Goal: Task Accomplishment & Management: Manage account settings

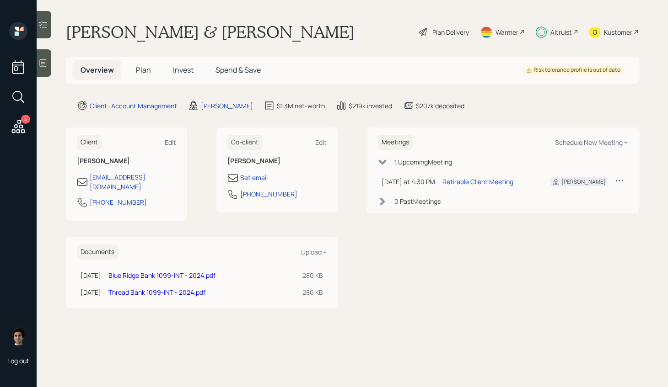
click at [566, 32] on div "Altruist" at bounding box center [561, 32] width 22 height 10
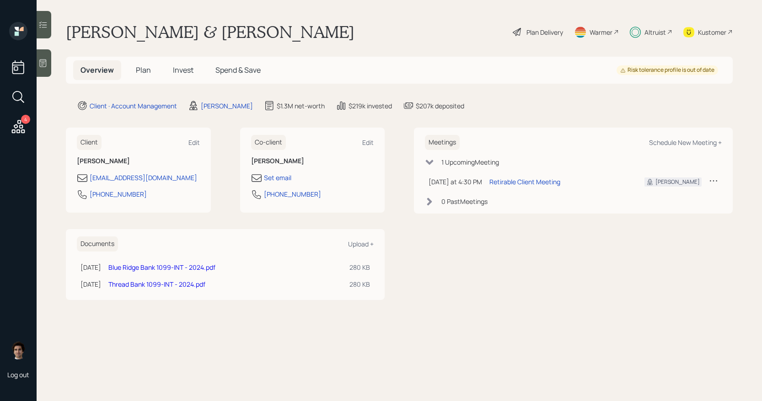
click at [152, 64] on h5 "Plan" at bounding box center [144, 70] width 30 height 20
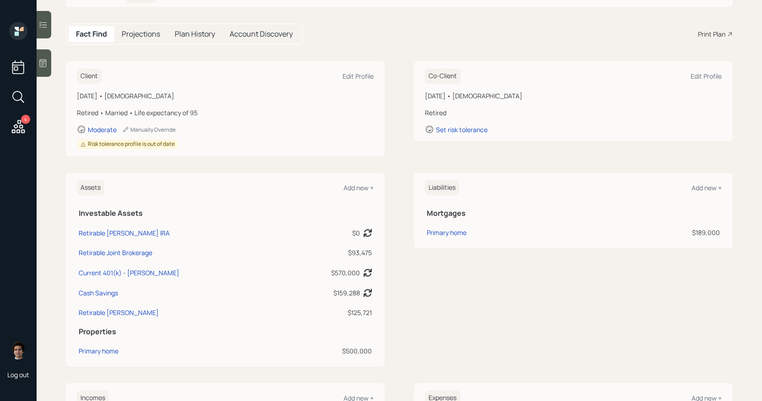
scroll to position [76, 0]
click at [132, 277] on div "Current 401(k) - [PERSON_NAME]" at bounding box center [129, 274] width 101 height 10
select select "company_sponsored"
select select "balanced"
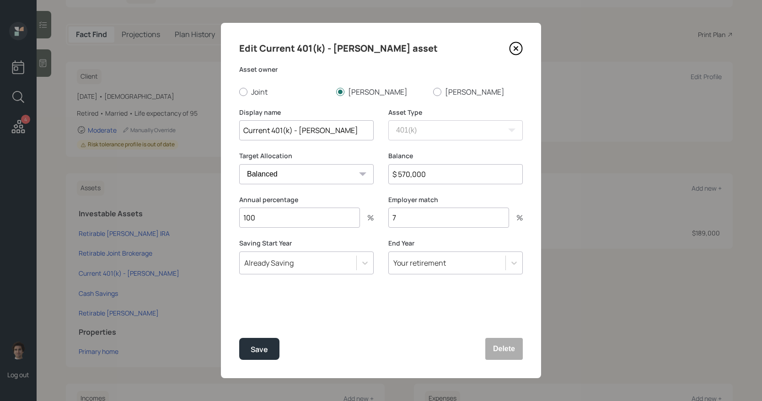
drag, startPoint x: 450, startPoint y: 170, endPoint x: 328, endPoint y: 165, distance: 121.8
click at [328, 165] on div "Target Allocation Cash Conservative Balanced Aggressive Balance $ 570,000" at bounding box center [381, 173] width 284 height 44
type input "$ 743,000"
click at [239, 338] on button "Save" at bounding box center [259, 349] width 40 height 22
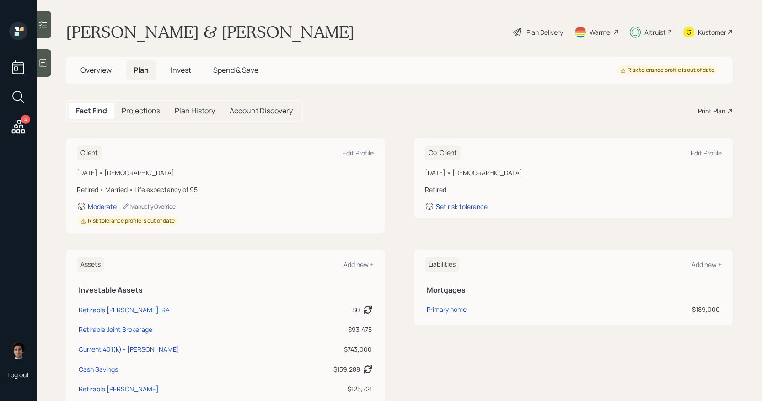
click at [234, 70] on span "Spend & Save" at bounding box center [235, 70] width 45 height 10
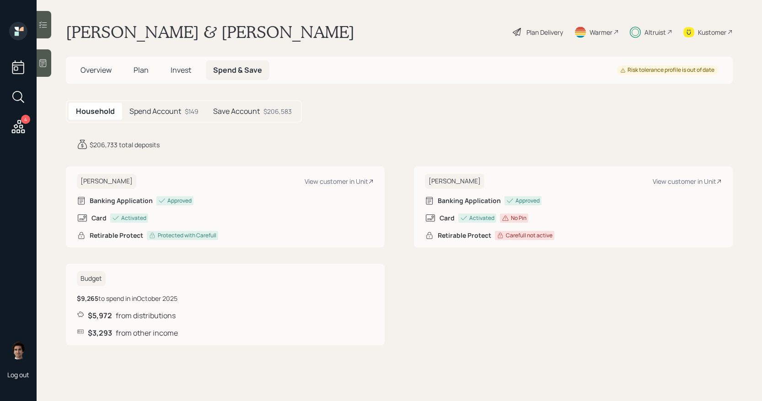
click at [134, 70] on span "Plan" at bounding box center [141, 70] width 15 height 10
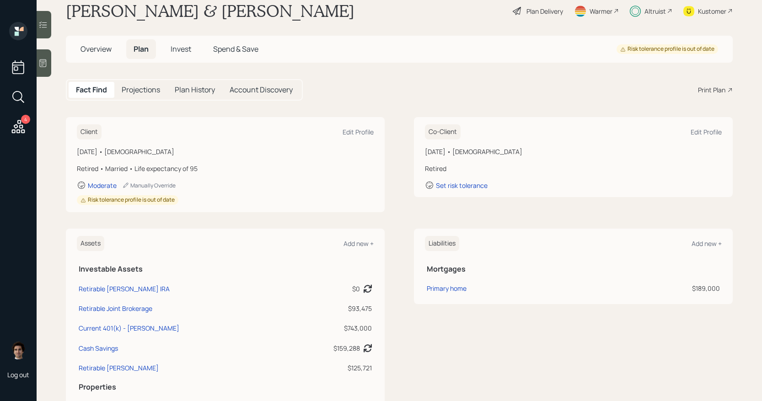
scroll to position [29, 0]
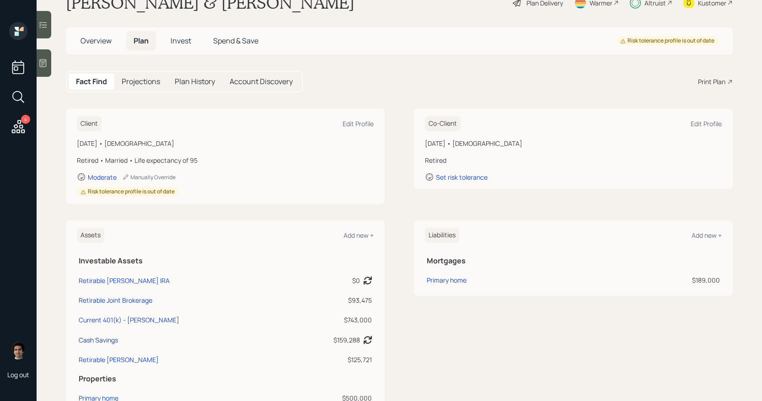
click at [106, 340] on div "Cash Savings" at bounding box center [98, 340] width 39 height 10
select select "cash"
click at [241, 40] on span "Spend & Save" at bounding box center [235, 41] width 45 height 10
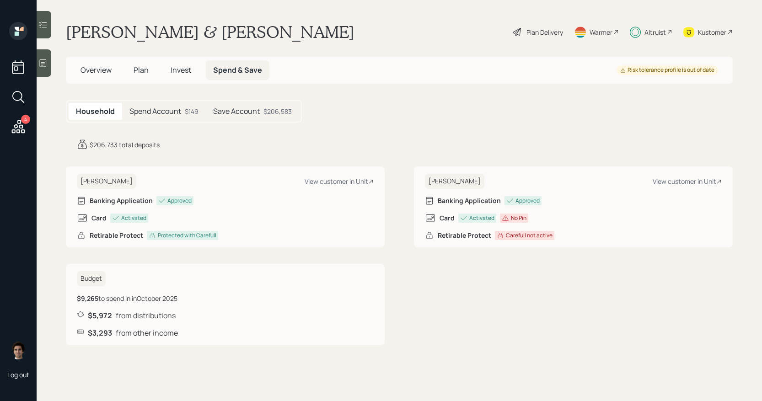
click at [142, 71] on span "Plan" at bounding box center [141, 70] width 15 height 10
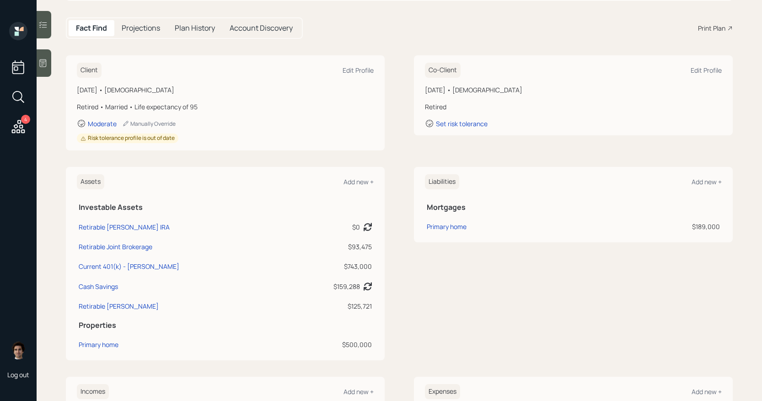
scroll to position [163, 0]
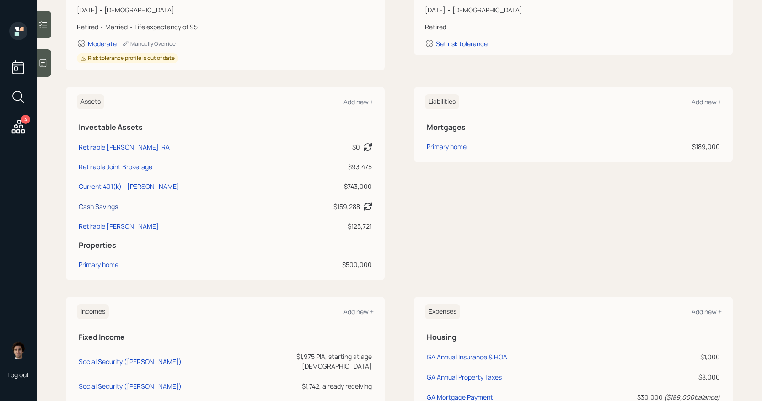
click at [108, 207] on div "Cash Savings" at bounding box center [98, 207] width 39 height 10
select select "cash"
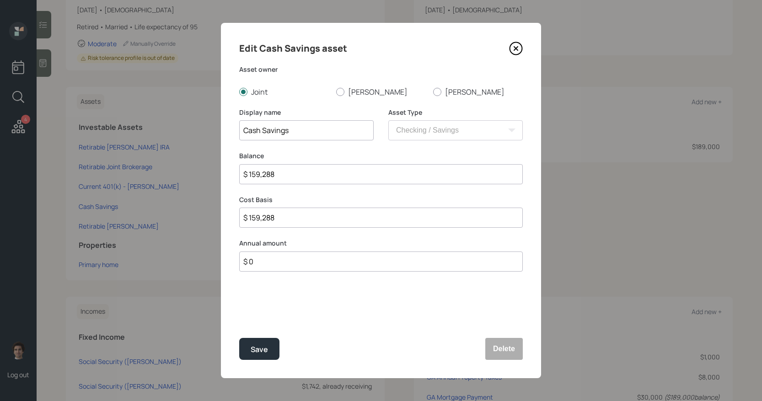
drag, startPoint x: 323, startPoint y: 169, endPoint x: 159, endPoint y: 165, distance: 164.3
click at [159, 165] on div "Edit Cash Savings asset Asset owner Joint [PERSON_NAME] Display name Cash Savin…" at bounding box center [381, 200] width 762 height 401
drag, startPoint x: 159, startPoint y: 165, endPoint x: 259, endPoint y: 167, distance: 99.7
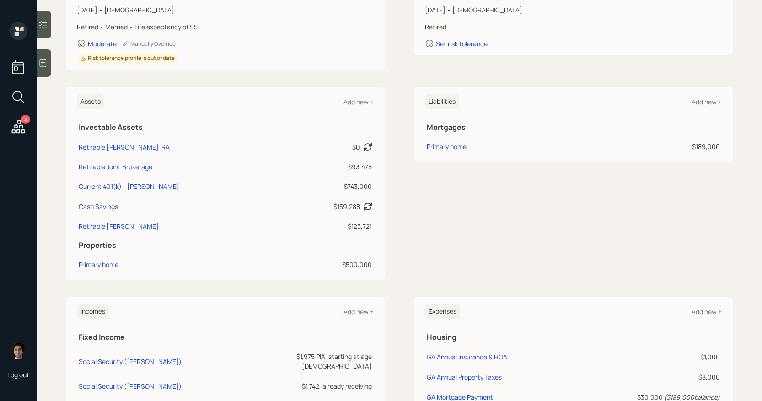
click at [107, 204] on div "Cash Savings" at bounding box center [98, 207] width 39 height 10
select select "cash"
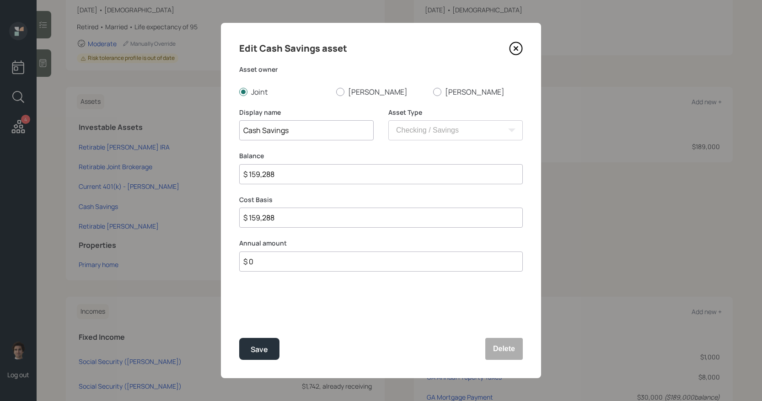
drag, startPoint x: 303, startPoint y: 175, endPoint x: 134, endPoint y: 161, distance: 169.8
click at [134, 161] on div "Edit Cash Savings asset Asset owner Joint [PERSON_NAME] Display name Cash Savin…" at bounding box center [381, 200] width 762 height 401
type input "$ 2"
type input "$ 20"
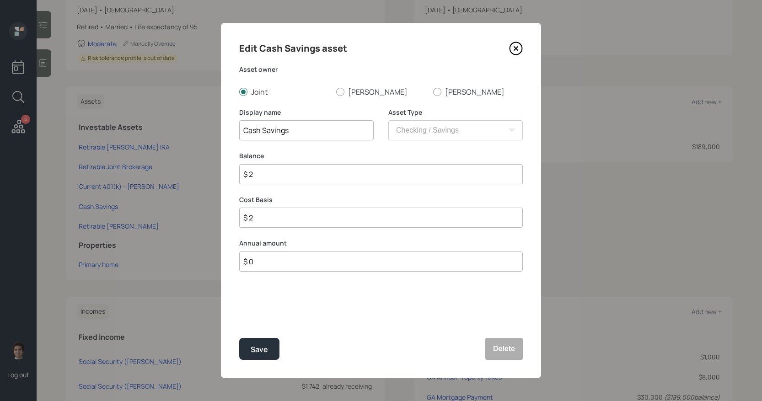
type input "$ 20"
type input "$ 207"
type input "$ 2,070"
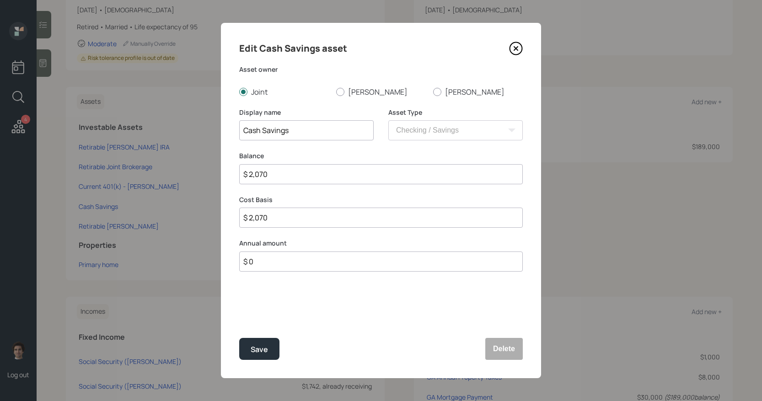
type input "$ 20,700"
type input "$ 207,000"
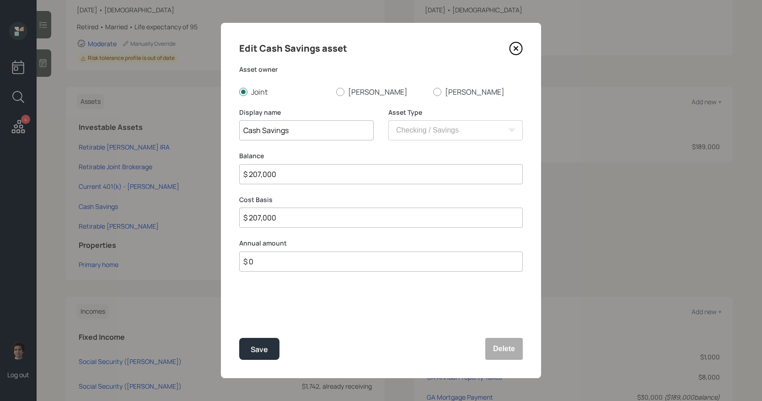
click at [239, 338] on button "Save" at bounding box center [259, 349] width 40 height 22
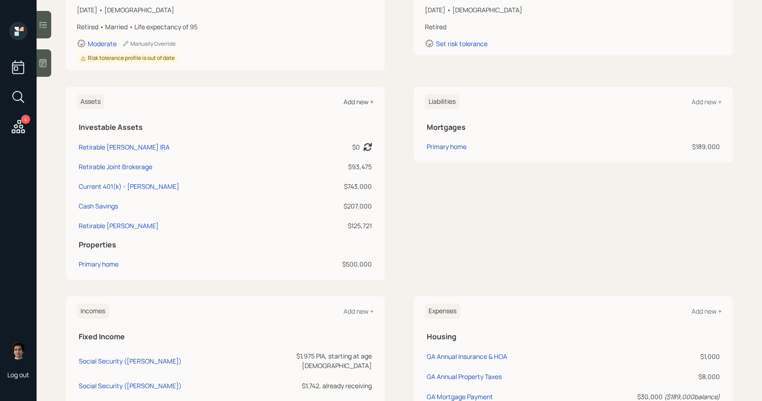
click at [354, 97] on div "Add new +" at bounding box center [359, 101] width 30 height 9
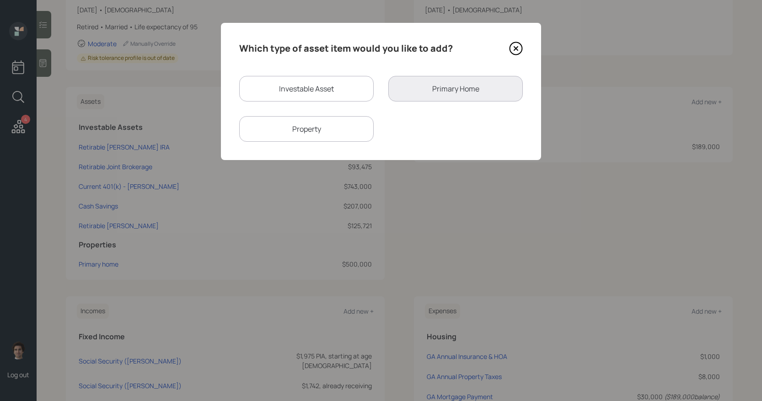
click at [274, 95] on div "Investable Asset" at bounding box center [306, 89] width 135 height 26
select select "taxable"
select select "balanced"
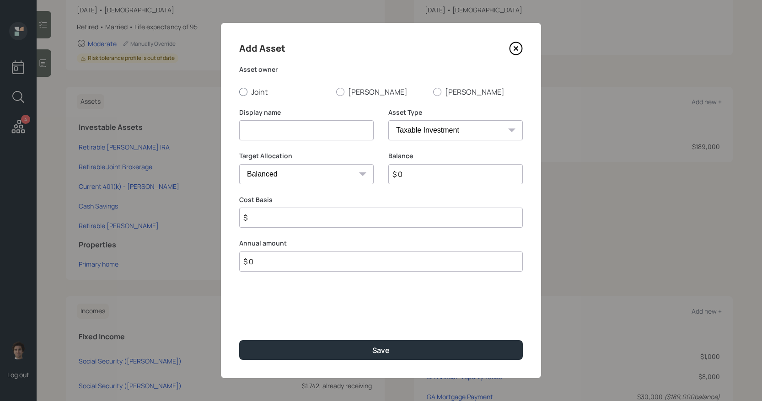
click at [260, 94] on label "Joint" at bounding box center [284, 92] width 90 height 10
click at [239, 92] on input "Joint" at bounding box center [239, 91] width 0 height 0
radio input "true"
click at [425, 133] on select "SEP [PERSON_NAME] IRA 401(k) [PERSON_NAME] 401(k) 403(b) [PERSON_NAME] 403(b) 4…" at bounding box center [455, 130] width 135 height 20
click at [388, 120] on select "SEP [PERSON_NAME] IRA 401(k) [PERSON_NAME] 401(k) 403(b) [PERSON_NAME] 403(b) 4…" at bounding box center [455, 130] width 135 height 20
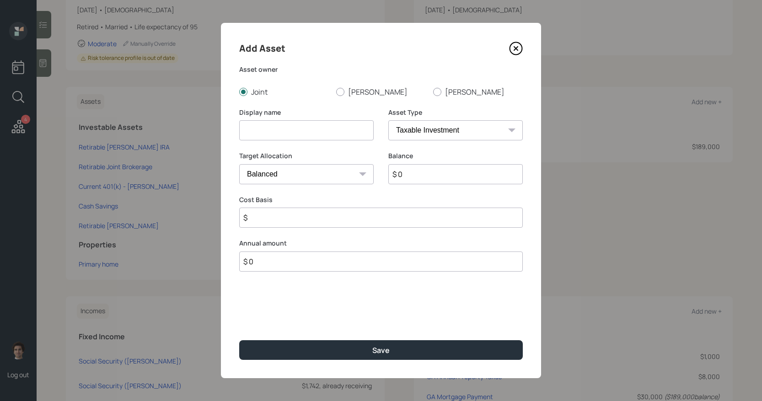
click at [334, 183] on select "Cash Conservative Balanced Aggressive" at bounding box center [306, 174] width 135 height 20
select select "uninvested"
click at [239, 164] on select "Cash Conservative Balanced Aggressive" at bounding box center [306, 174] width 135 height 20
click at [327, 134] on input at bounding box center [306, 130] width 135 height 20
type input "CD"
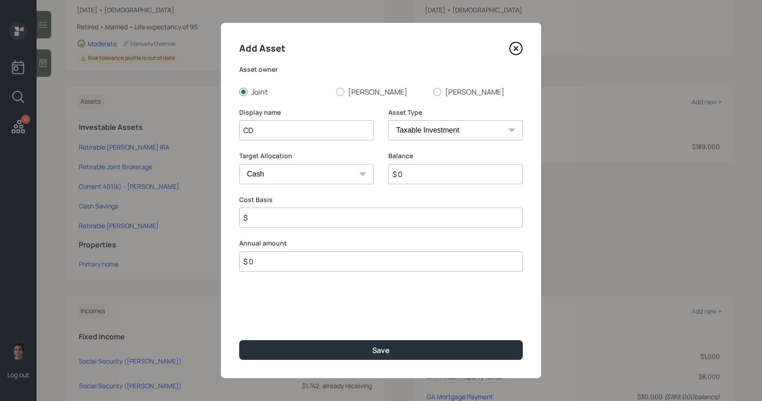
click at [437, 177] on input "$ 0" at bounding box center [455, 174] width 135 height 20
type input "$ 1"
type input "$ 19"
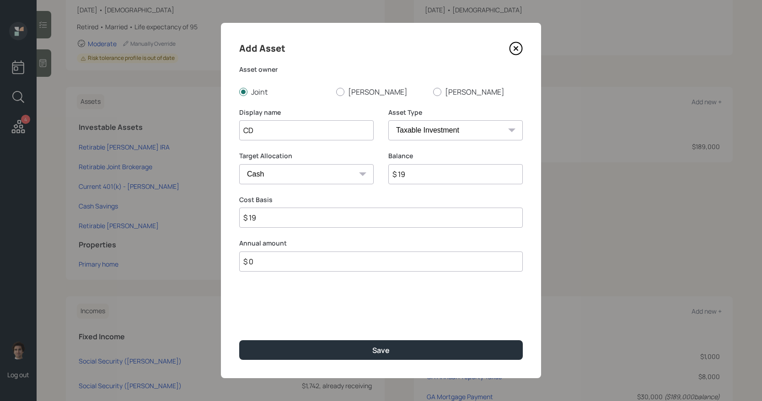
type input "$ 190"
type input "$ 1,900"
type input "$ 19,000"
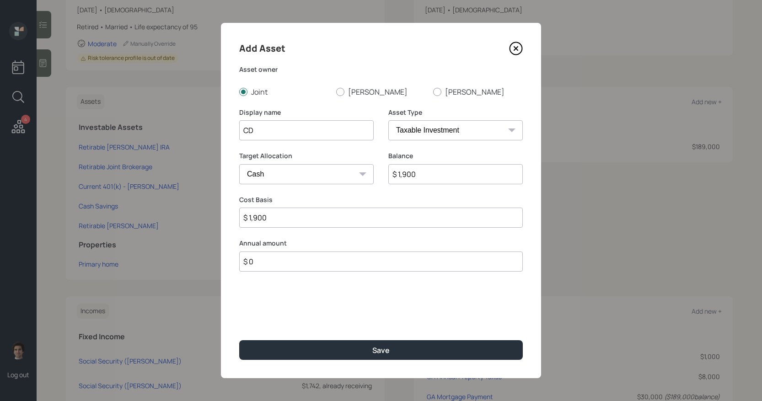
type input "$ 19,000"
type input "$ 190,000"
click at [296, 134] on input "CD" at bounding box center [306, 130] width 135 height 20
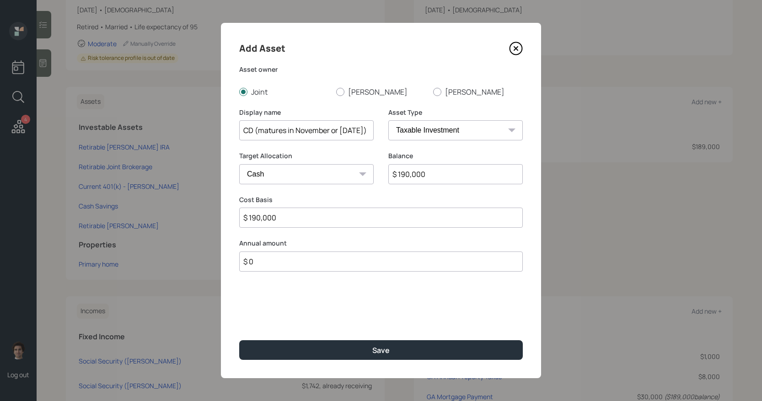
scroll to position [0, 26]
type input "CD (matures in November or [DATE])"
click at [239, 340] on button "Save" at bounding box center [381, 350] width 284 height 20
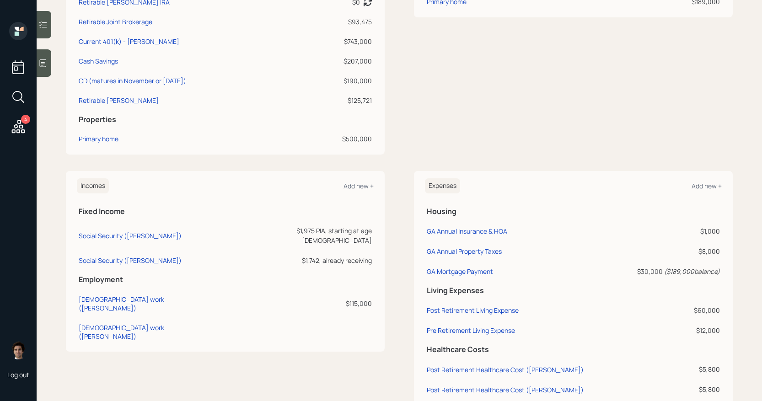
scroll to position [334, 0]
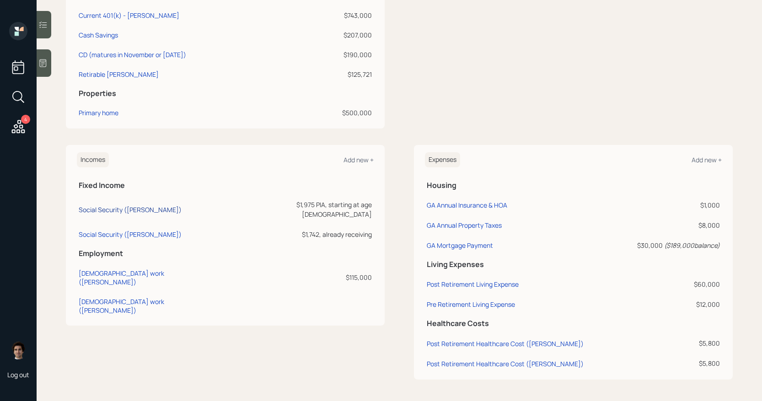
click at [140, 205] on div "Social Security ([PERSON_NAME])" at bounding box center [130, 209] width 103 height 9
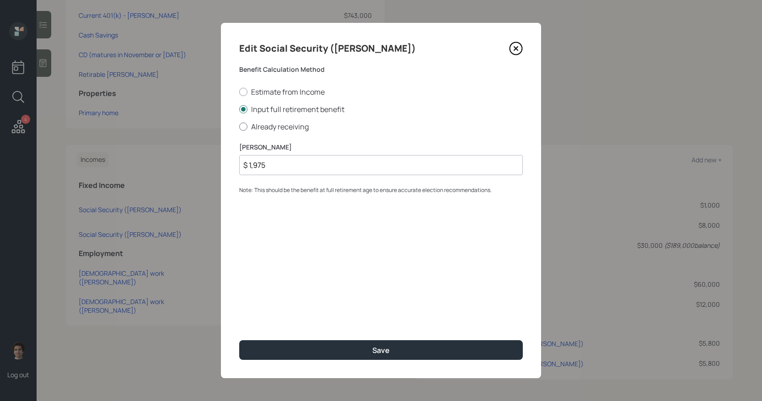
click at [291, 130] on label "Already receiving" at bounding box center [381, 127] width 284 height 10
click at [239, 127] on input "Already receiving" at bounding box center [239, 126] width 0 height 0
radio input "true"
select select "5"
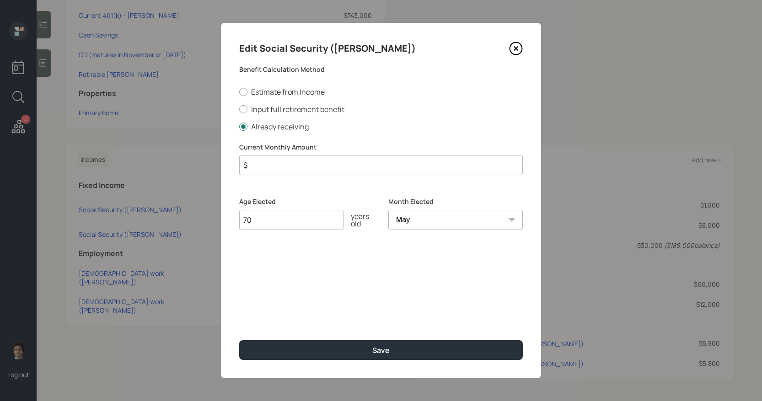
click at [291, 159] on input "$" at bounding box center [381, 165] width 284 height 20
click at [300, 162] on input "$" at bounding box center [381, 165] width 284 height 20
type input "$ 3,880"
click at [321, 222] on input "70" at bounding box center [291, 220] width 104 height 20
type input "7"
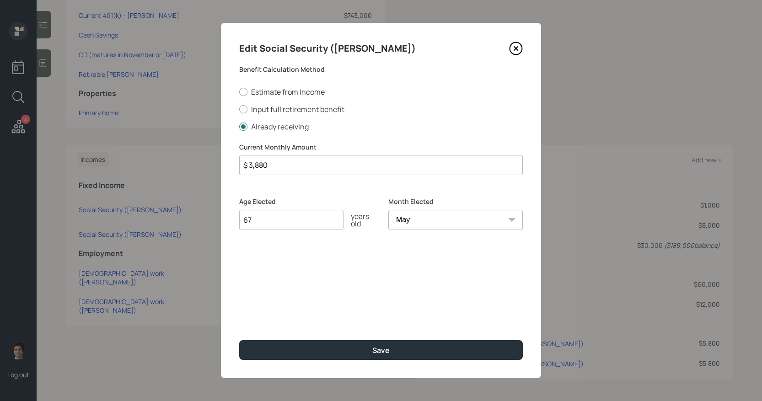
type input "67"
click at [239, 340] on button "Save" at bounding box center [381, 350] width 284 height 20
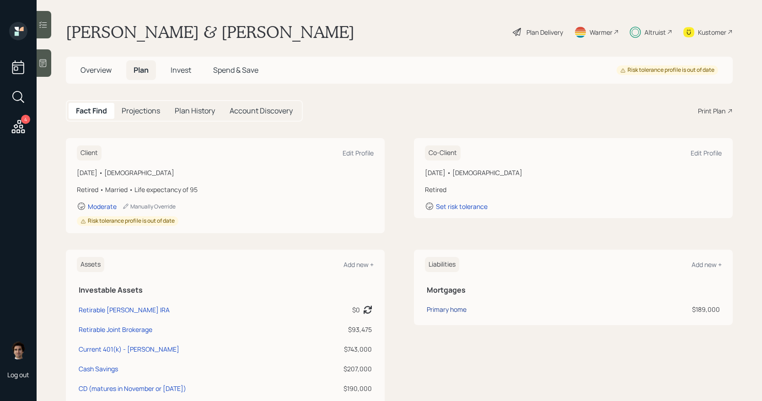
click at [460, 309] on div "Primary home" at bounding box center [447, 310] width 40 height 10
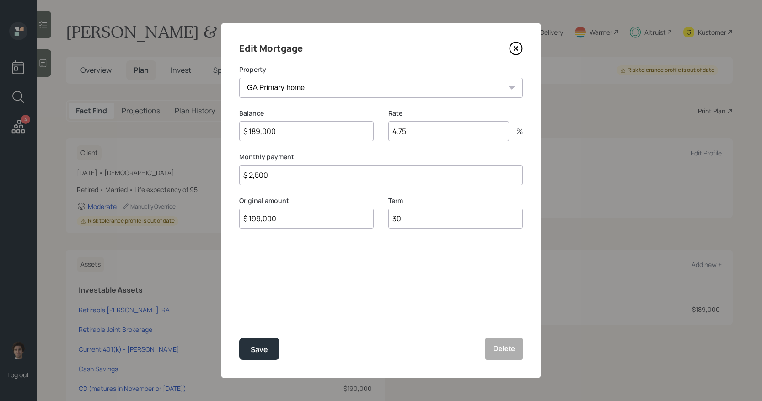
drag, startPoint x: 306, startPoint y: 136, endPoint x: 194, endPoint y: 138, distance: 112.6
click at [194, 138] on div "Edit Mortgage Property GA Primary home Balance $ 189,000 Rate 4.75 % Monthly pa…" at bounding box center [381, 200] width 762 height 401
drag, startPoint x: 284, startPoint y: 134, endPoint x: 191, endPoint y: 106, distance: 97.1
click at [191, 106] on div "Edit Mortgage Property GA Primary home Balance $ 189,000 Rate 4.75 % Monthly pa…" at bounding box center [381, 200] width 762 height 401
type input "$ 168,000"
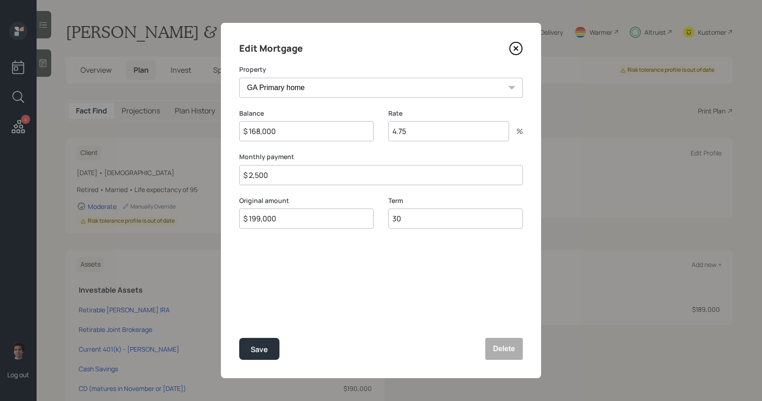
click at [239, 338] on button "Save" at bounding box center [259, 349] width 40 height 22
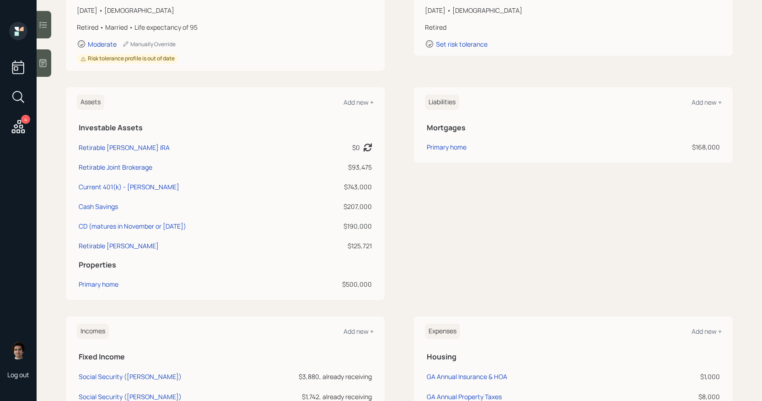
scroll to position [162, 0]
click at [456, 151] on div "Primary home" at bounding box center [447, 148] width 40 height 10
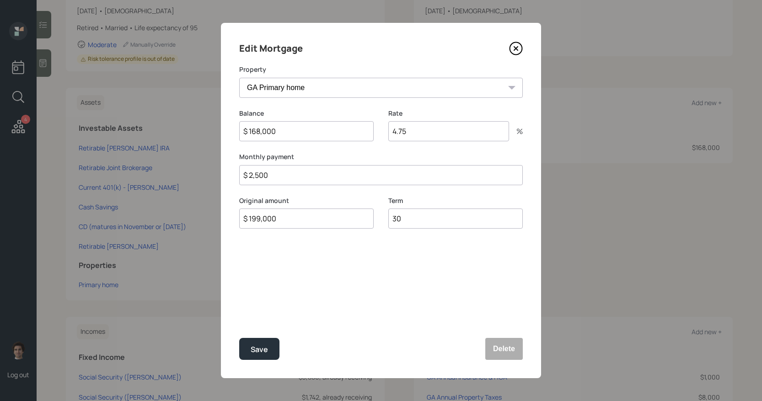
drag, startPoint x: 302, startPoint y: 224, endPoint x: 159, endPoint y: 211, distance: 143.3
click at [159, 211] on div "Edit Mortgage Property GA Primary home Balance $ 168,000 Rate 4.75 % Monthly pa…" at bounding box center [381, 200] width 762 height 401
click at [516, 48] on icon at bounding box center [516, 49] width 4 height 4
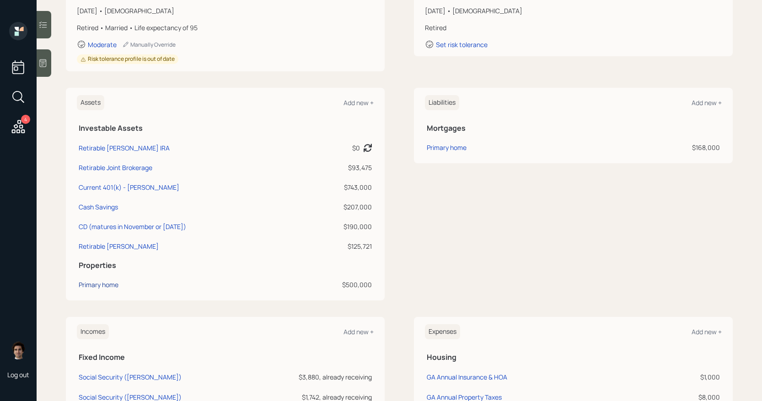
click at [118, 280] on div "Primary home" at bounding box center [99, 285] width 40 height 10
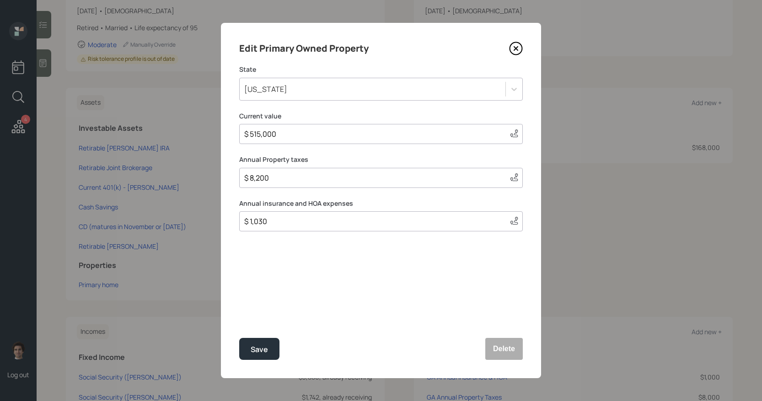
click at [519, 53] on icon at bounding box center [516, 49] width 14 height 14
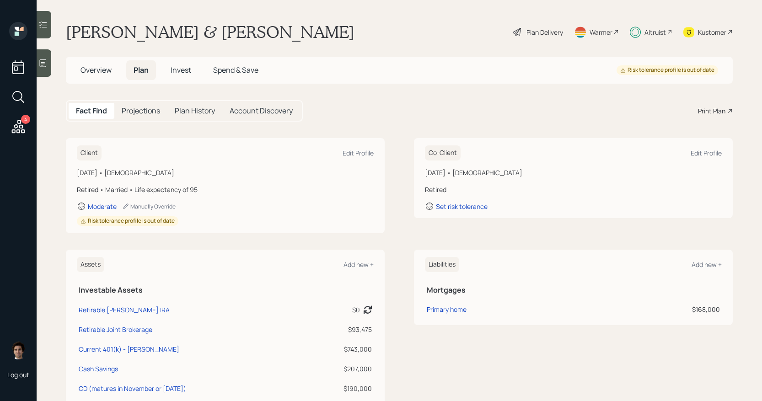
click at [261, 71] on h5 "Spend & Save" at bounding box center [236, 70] width 60 height 20
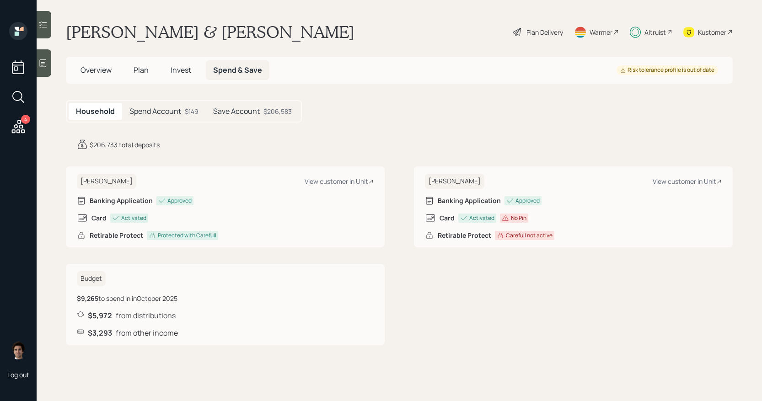
click at [146, 73] on span "Plan" at bounding box center [141, 70] width 15 height 10
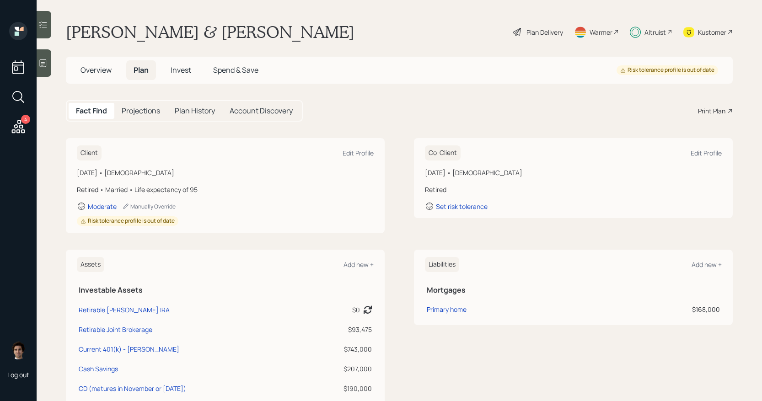
click at [238, 70] on span "Spend & Save" at bounding box center [235, 70] width 45 height 10
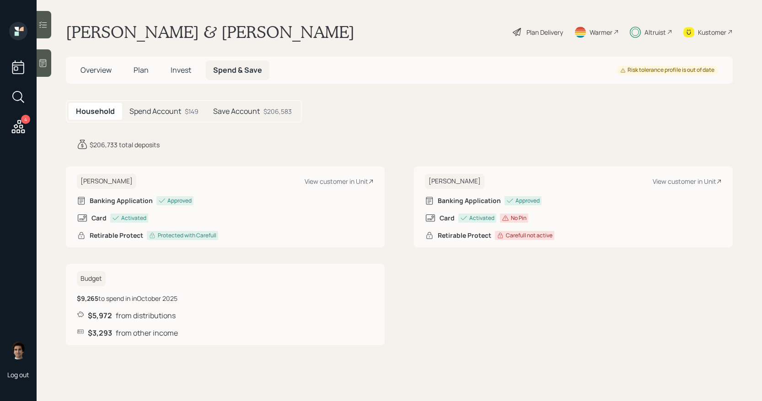
click at [151, 74] on h5 "Plan" at bounding box center [141, 70] width 30 height 20
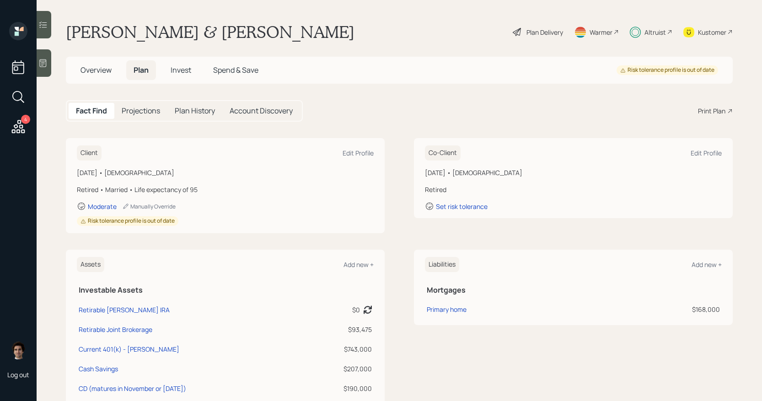
click at [142, 74] on span "Plan" at bounding box center [141, 70] width 15 height 10
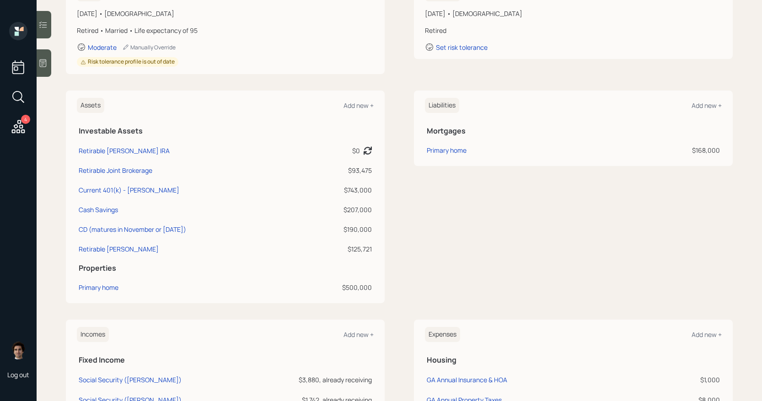
scroll to position [156, 0]
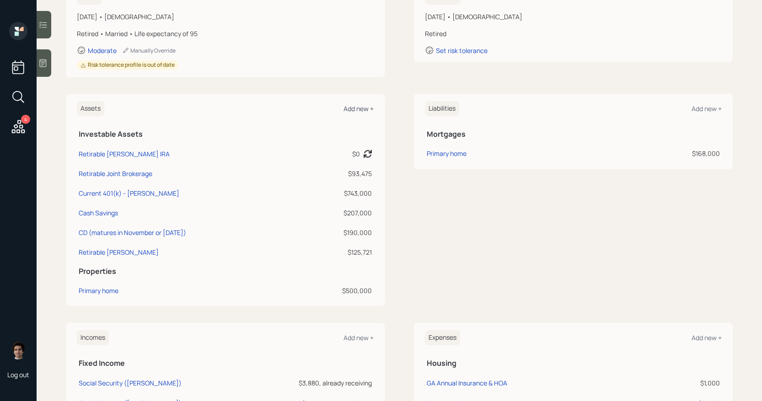
click at [360, 105] on div "Add new +" at bounding box center [359, 108] width 30 height 9
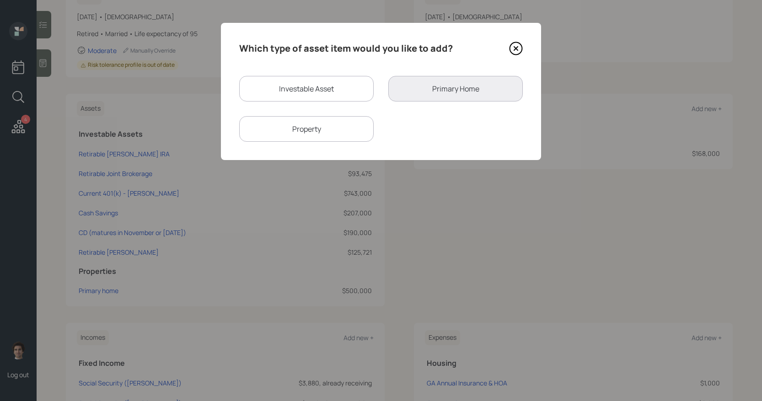
click at [296, 107] on div "Investable Asset Primary Home Property" at bounding box center [381, 109] width 284 height 66
click at [301, 92] on div "Investable Asset" at bounding box center [306, 89] width 135 height 26
select select "taxable"
select select "balanced"
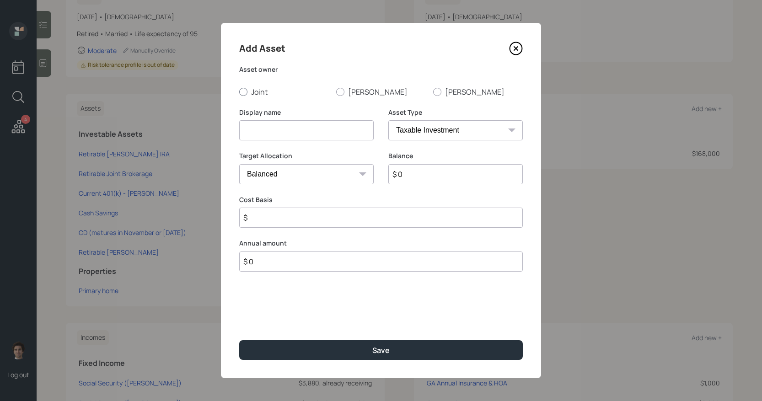
click at [258, 87] on label "Joint" at bounding box center [284, 92] width 90 height 10
click at [239, 91] on input "Joint" at bounding box center [239, 91] width 0 height 0
radio input "true"
click at [269, 131] on input at bounding box center [306, 130] width 135 height 20
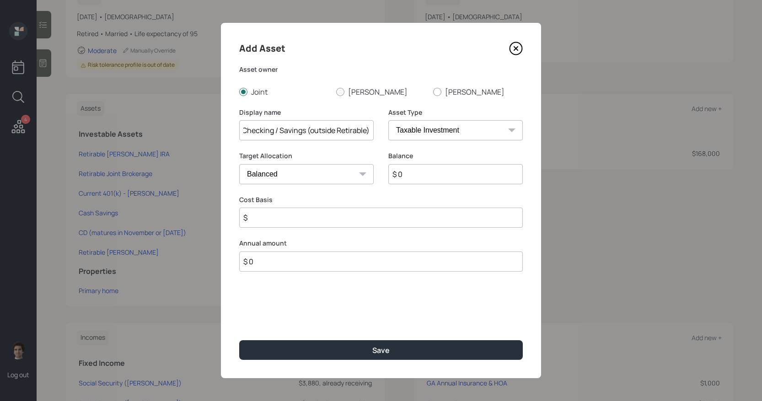
type input "Checking / Savings (outside Retirable)"
click at [478, 136] on select "SEP [PERSON_NAME] IRA 401(k) [PERSON_NAME] 401(k) 403(b) [PERSON_NAME] 403(b) 4…" at bounding box center [455, 130] width 135 height 20
select select "cash"
click at [388, 120] on select "SEP [PERSON_NAME] IRA 401(k) [PERSON_NAME] 401(k) 403(b) [PERSON_NAME] 403(b) 4…" at bounding box center [455, 130] width 135 height 20
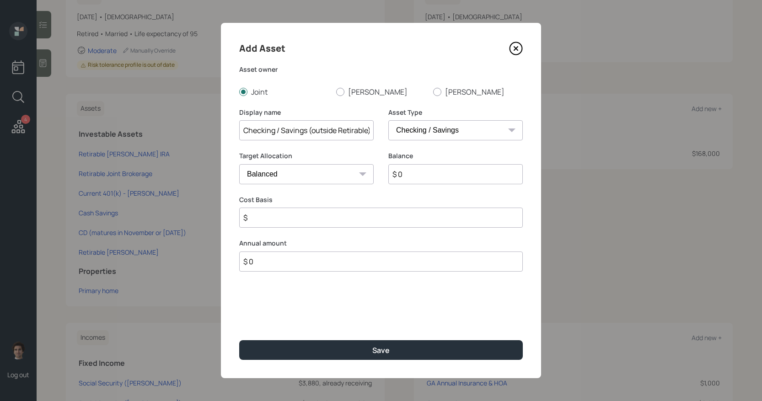
type input "$"
click at [470, 170] on input "$ 0" at bounding box center [381, 174] width 284 height 20
type input "$"
type input "$ 4"
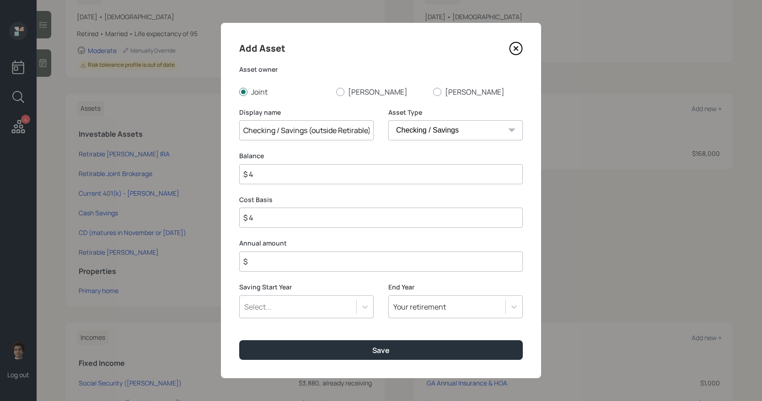
type input "$ 40"
type input "$ 400"
type input "$ 4,000"
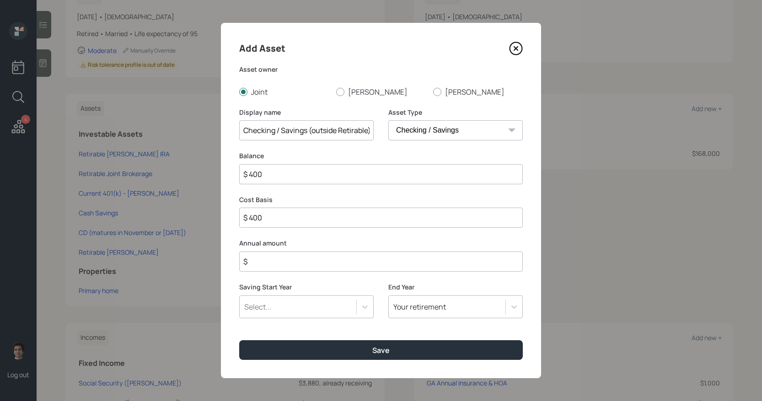
type input "$ 4,000"
type input "$ 40,000"
type input "$ 0"
click at [239, 340] on button "Save" at bounding box center [381, 350] width 284 height 20
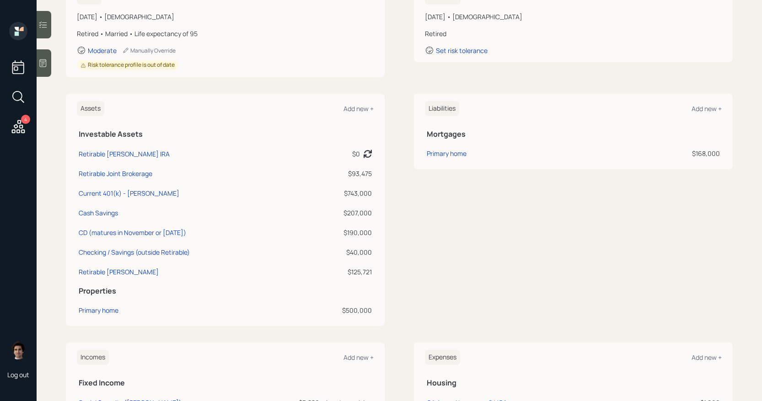
click at [457, 163] on div "Liabilities Add new + Mortgages Primary home $168,000" at bounding box center [573, 131] width 319 height 75
click at [459, 156] on div "Primary home" at bounding box center [447, 154] width 40 height 10
click at [99, 312] on div "Primary home" at bounding box center [99, 311] width 40 height 10
click at [116, 306] on div "Primary home" at bounding box center [99, 311] width 40 height 10
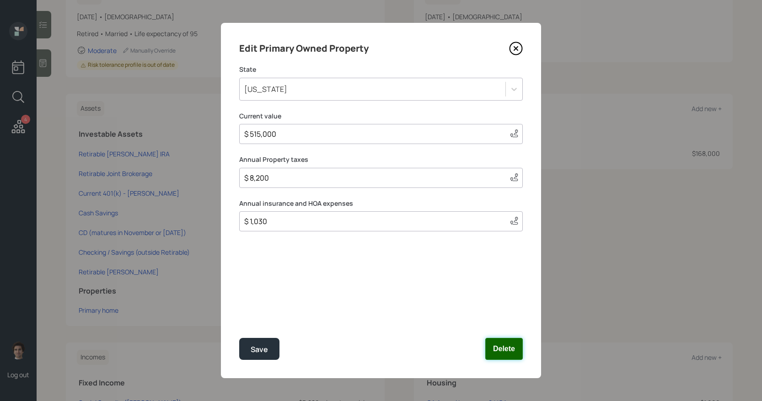
click at [499, 346] on button "Delete" at bounding box center [504, 349] width 38 height 22
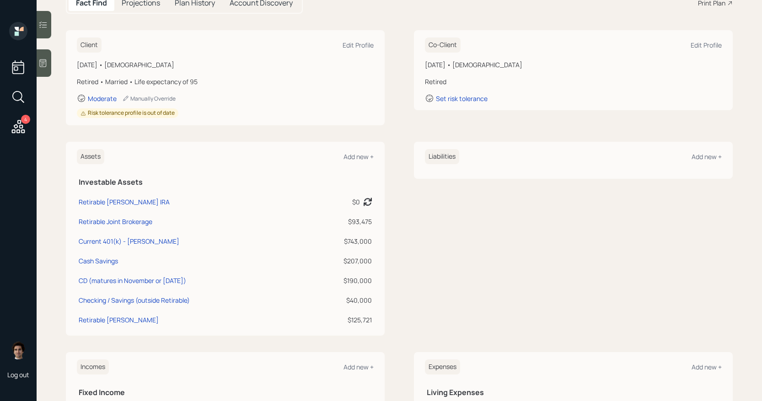
scroll to position [99, 0]
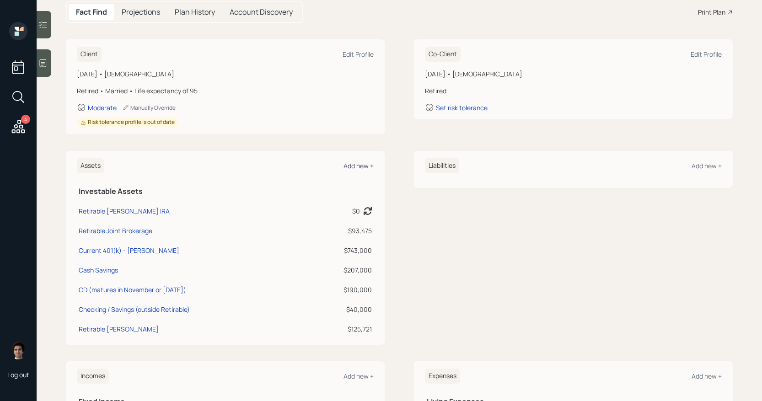
click at [360, 163] on div "Add new +" at bounding box center [359, 165] width 30 height 9
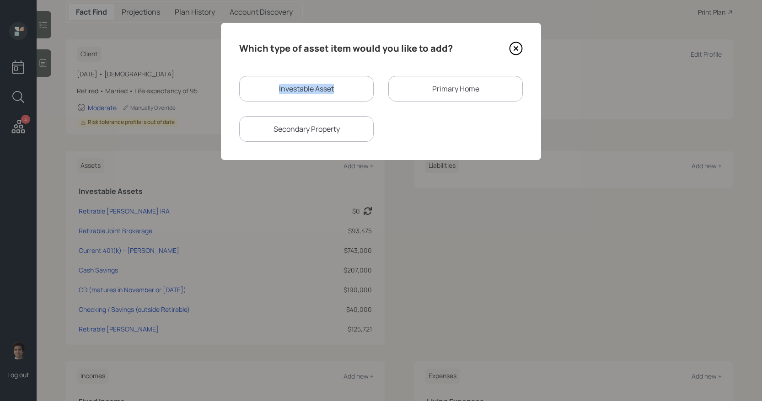
click at [278, 94] on div "Investable Asset" at bounding box center [306, 89] width 135 height 26
select select "taxable"
select select "balanced"
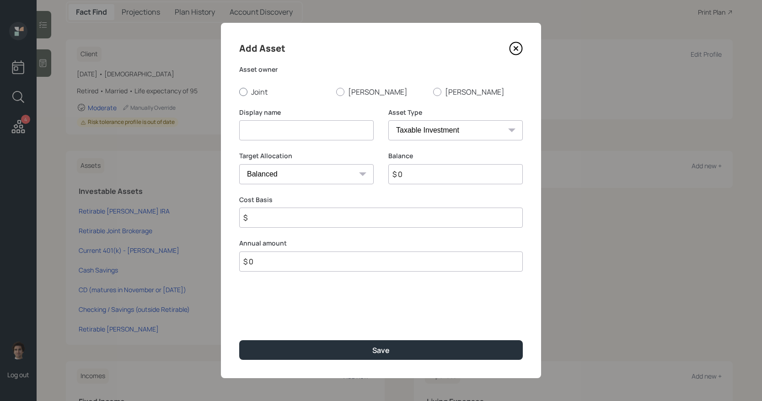
click at [253, 94] on label "Joint" at bounding box center [284, 92] width 90 height 10
click at [239, 92] on input "Joint" at bounding box center [239, 91] width 0 height 0
radio input "true"
click at [437, 128] on select "SEP [PERSON_NAME] IRA 401(k) [PERSON_NAME] 401(k) 403(b) [PERSON_NAME] 403(b) 4…" at bounding box center [455, 130] width 135 height 20
select select "cash"
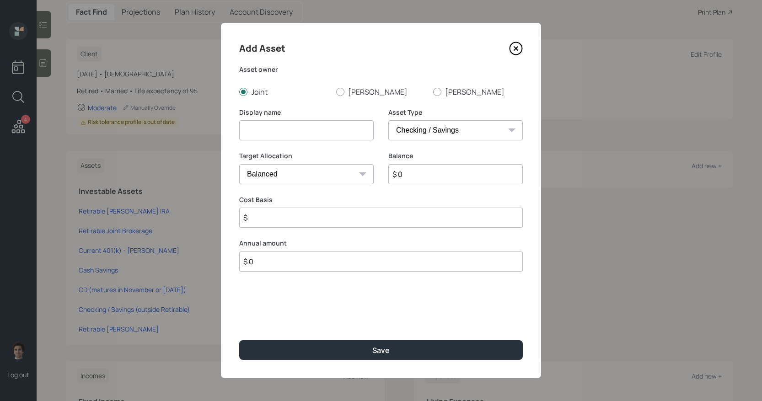
click at [388, 120] on select "SEP [PERSON_NAME] IRA 401(k) [PERSON_NAME] 401(k) 403(b) [PERSON_NAME] 403(b) 4…" at bounding box center [455, 130] width 135 height 20
type input "$"
click at [307, 139] on input at bounding box center [306, 130] width 135 height 20
type input "2"
type input "Home proceeds"
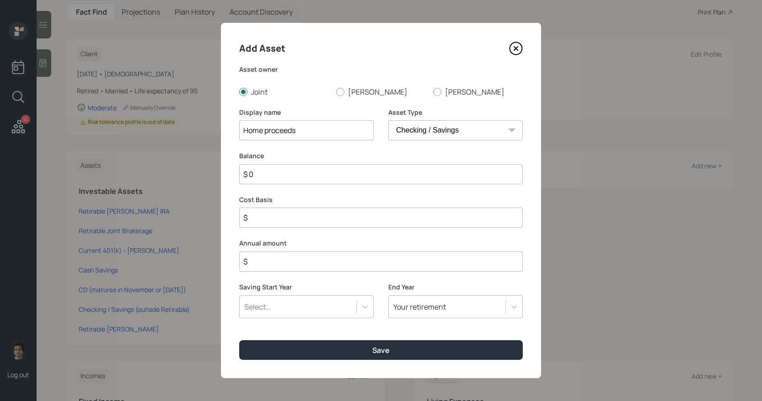
click at [317, 179] on input "$ 0" at bounding box center [381, 174] width 284 height 20
type input "$"
type input "$ 4"
type input "$ 40"
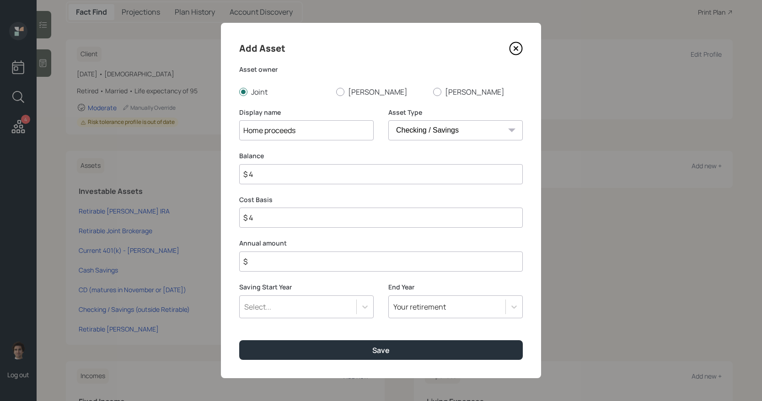
type input "$ 40"
type input "$ 400"
type input "$ 4,000"
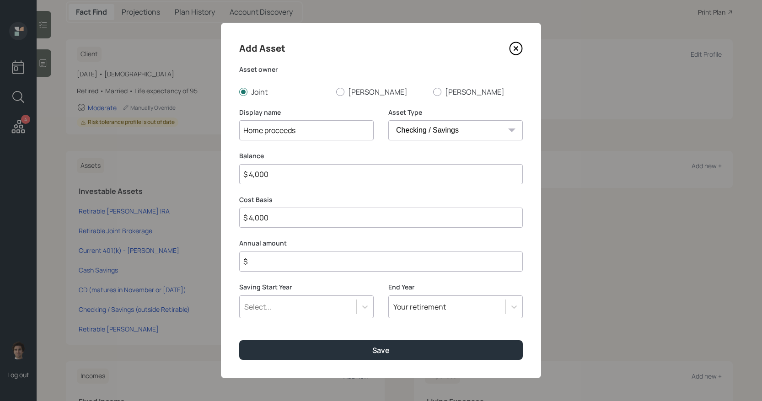
type input "$ 40,000"
type input "$ 400,000"
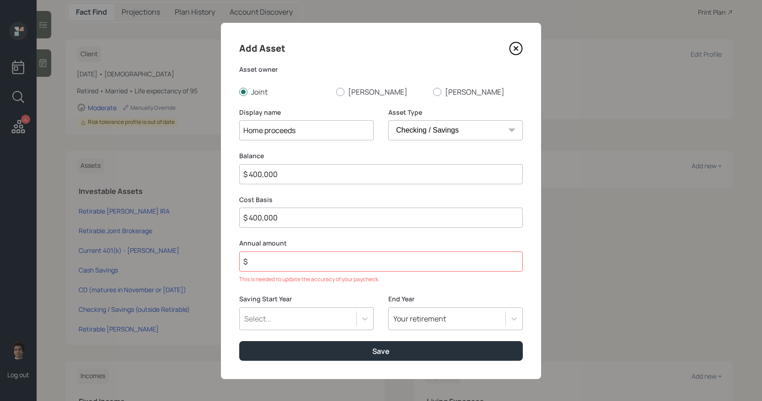
drag, startPoint x: 304, startPoint y: 168, endPoint x: 295, endPoint y: 183, distance: 17.7
click at [295, 183] on input "$ 400,000" at bounding box center [381, 174] width 284 height 20
type input "$ 3"
type input "$ 37"
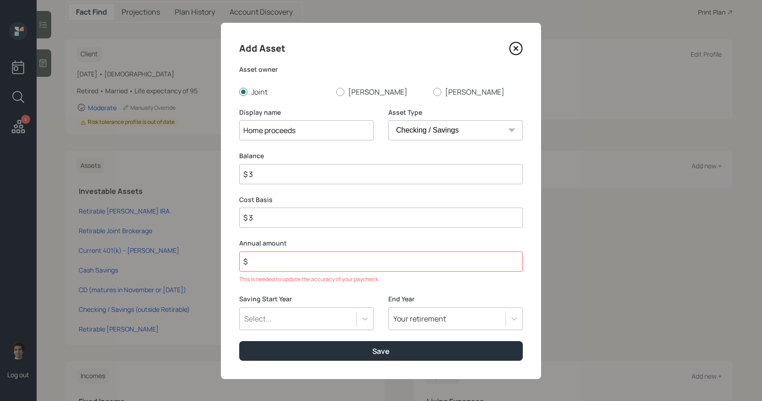
type input "$ 37"
type input "$ 375"
type input "$ 3,750"
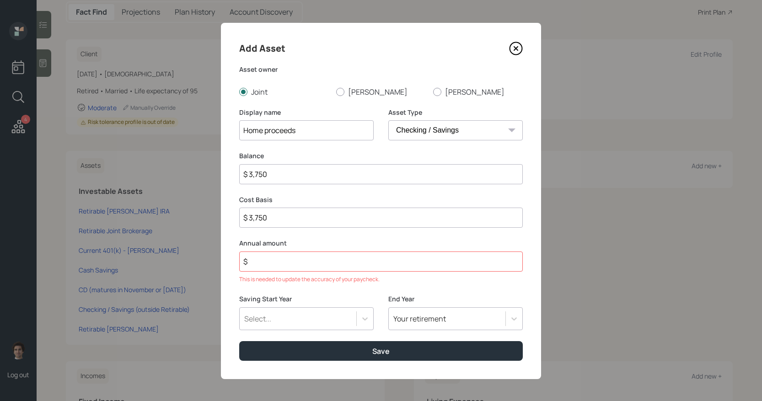
type input "$ 37,500"
type input "$ 375,000"
click at [322, 269] on input "$" at bounding box center [381, 262] width 284 height 20
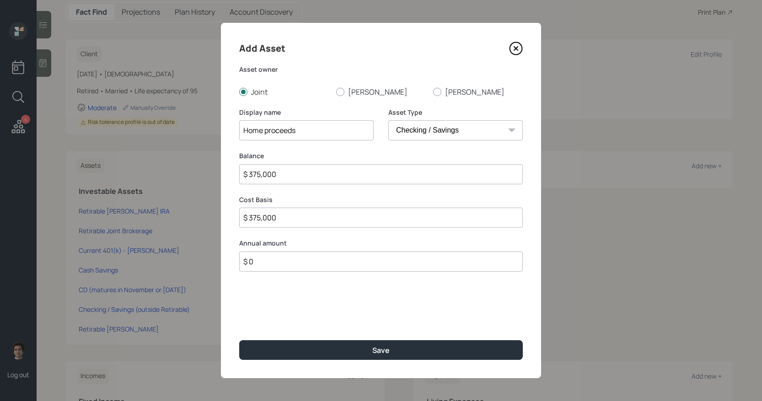
type input "$ 0"
click at [239, 340] on button "Save" at bounding box center [381, 350] width 284 height 20
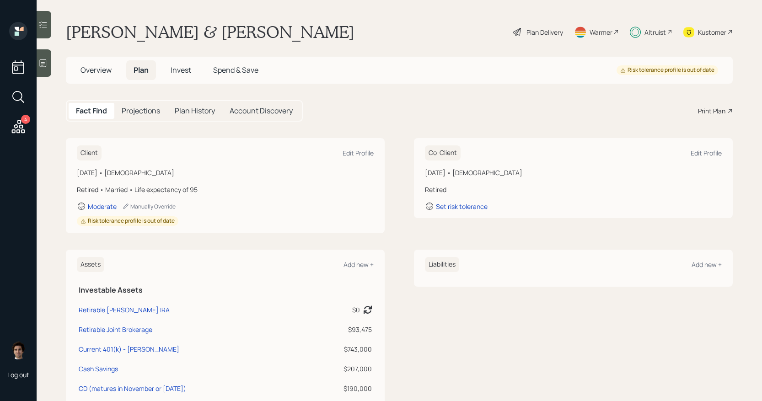
click at [555, 26] on div "Plan Delivery" at bounding box center [538, 32] width 52 height 20
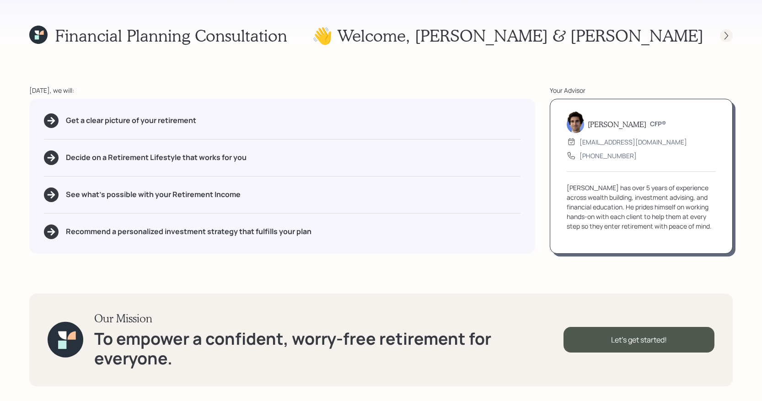
click at [667, 36] on div at bounding box center [726, 35] width 13 height 13
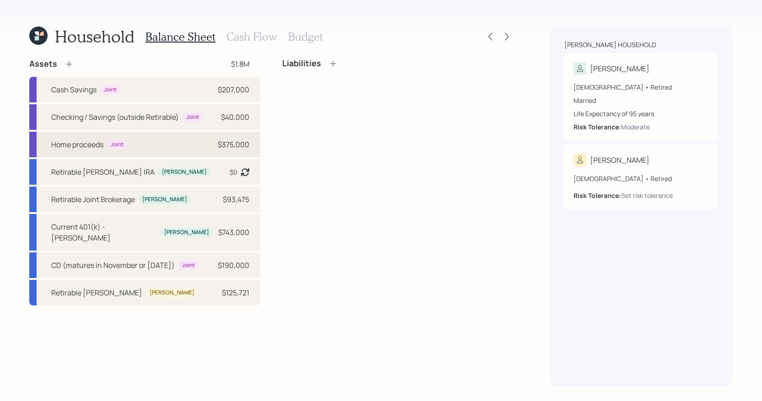
click at [66, 140] on div "Home proceeds" at bounding box center [77, 144] width 52 height 11
select select "cash"
click at [194, 89] on div "Cash Savings Joint $207,000" at bounding box center [144, 90] width 231 height 26
select select "cash"
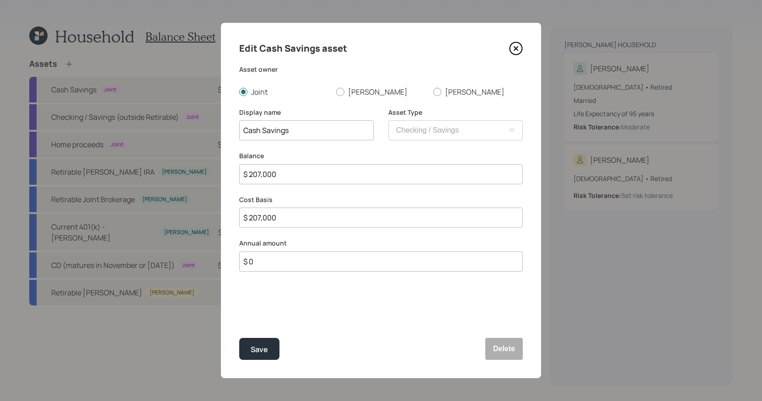
click at [315, 129] on input "Cash Savings" at bounding box center [306, 130] width 135 height 20
click at [262, 130] on input "Cash Savings" at bounding box center [306, 130] width 135 height 20
type input "Cash Retirable Savings"
click at [239, 338] on button "Save" at bounding box center [259, 349] width 40 height 22
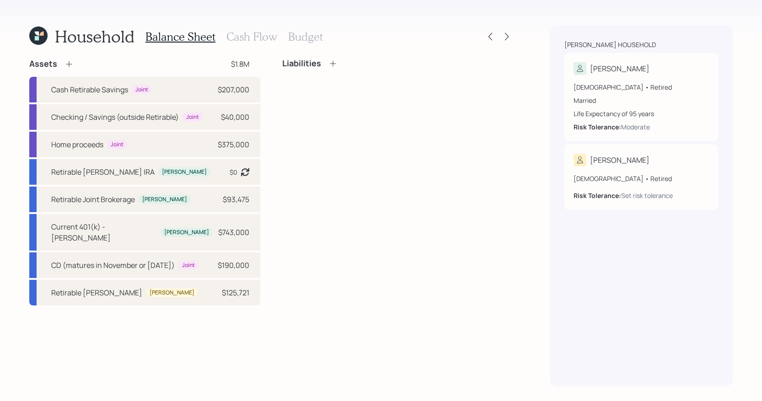
click at [261, 39] on h3 "Cash Flow" at bounding box center [251, 36] width 51 height 13
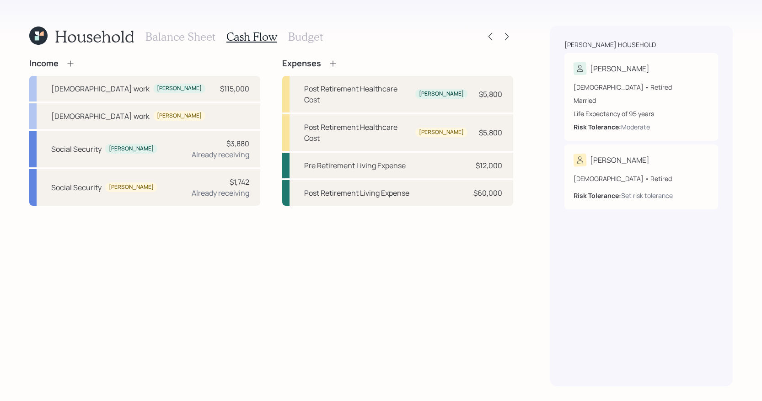
click at [184, 31] on h3 "Balance Sheet" at bounding box center [180, 36] width 70 height 13
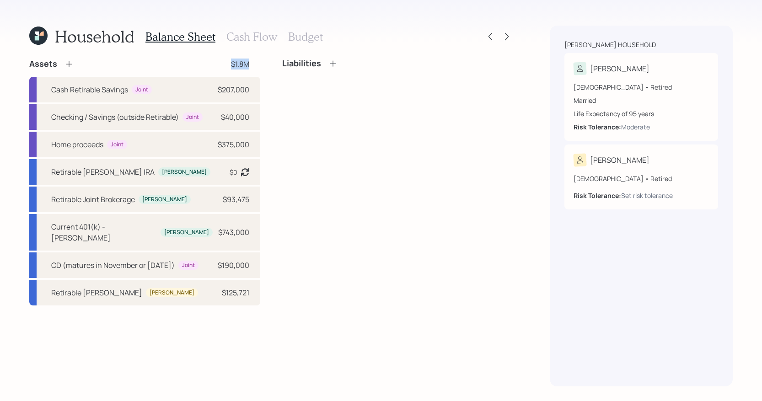
drag, startPoint x: 253, startPoint y: 64, endPoint x: 212, endPoint y: 65, distance: 40.3
click at [212, 65] on div "Assets $1.8M" at bounding box center [144, 64] width 231 height 11
click at [254, 26] on div "Balance Sheet Cash Flow Budget" at bounding box center [234, 37] width 178 height 22
click at [254, 30] on h3 "Cash Flow" at bounding box center [251, 36] width 51 height 13
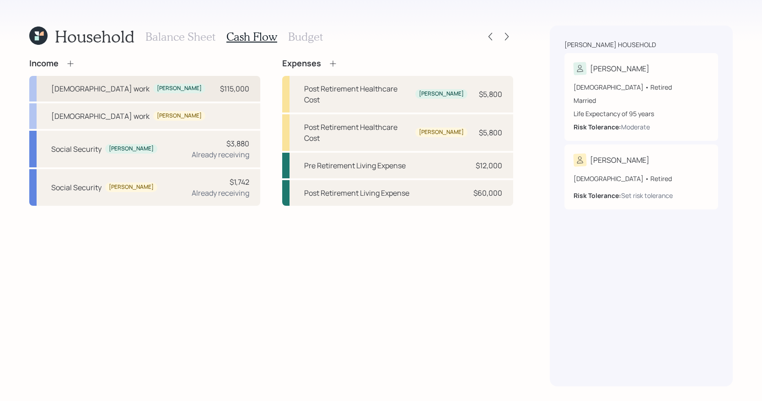
click at [257, 88] on div "[DEMOGRAPHIC_DATA] work [PERSON_NAME] $115,000" at bounding box center [144, 89] width 231 height 26
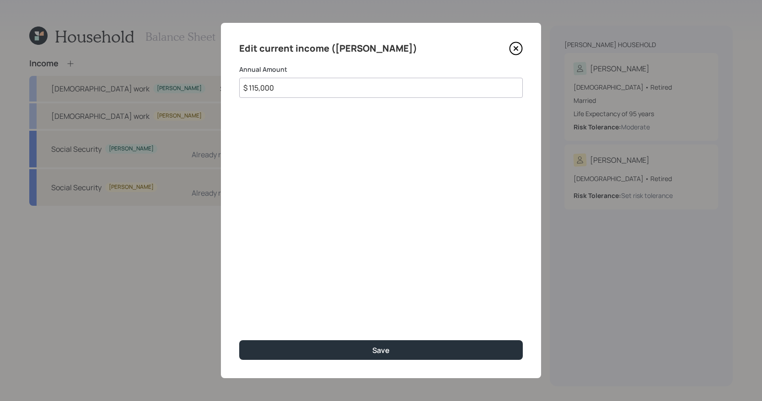
drag, startPoint x: 286, startPoint y: 89, endPoint x: 194, endPoint y: 79, distance: 92.9
click at [194, 79] on div "Edit current income ([PERSON_NAME]) Annual Amount $ 115,000 Save" at bounding box center [381, 200] width 762 height 401
type input "$ 0"
click at [239, 340] on button "Save" at bounding box center [381, 350] width 284 height 20
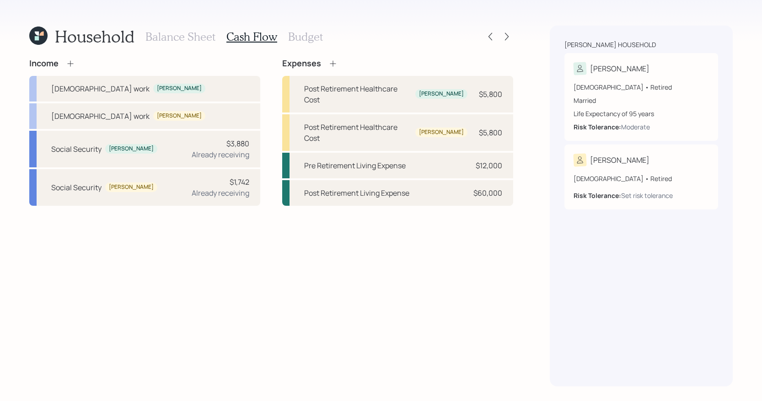
click at [333, 65] on icon at bounding box center [332, 63] width 9 height 9
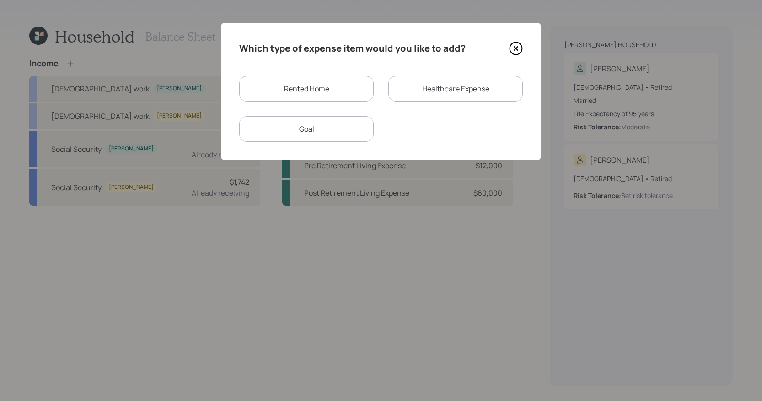
click at [345, 90] on div "Rented Home" at bounding box center [306, 89] width 135 height 26
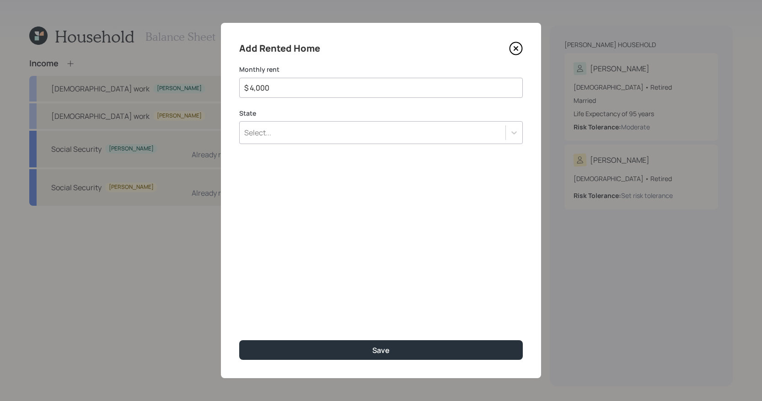
type input "$ 4,000"
click at [368, 126] on div "Select... c" at bounding box center [373, 133] width 266 height 16
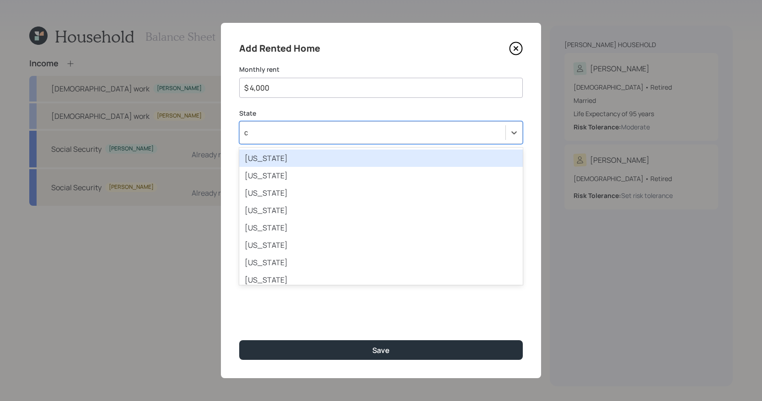
type input "ca"
click at [365, 161] on div "[US_STATE]" at bounding box center [381, 158] width 284 height 17
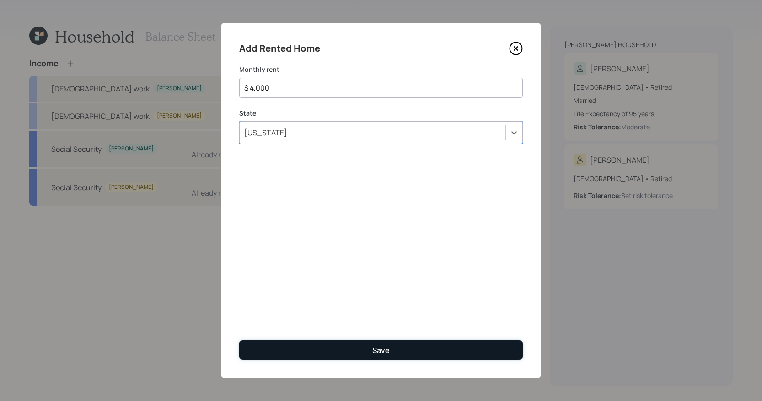
click at [398, 343] on button "Save" at bounding box center [381, 350] width 284 height 20
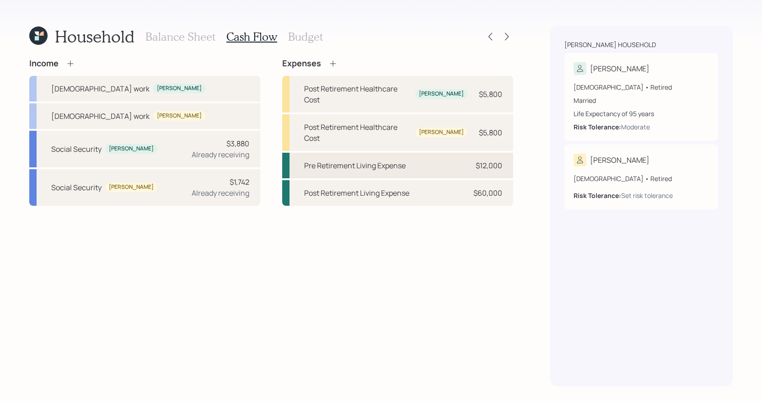
click at [428, 153] on div "Pre Retirement Living Expense $12,000" at bounding box center [397, 166] width 231 height 26
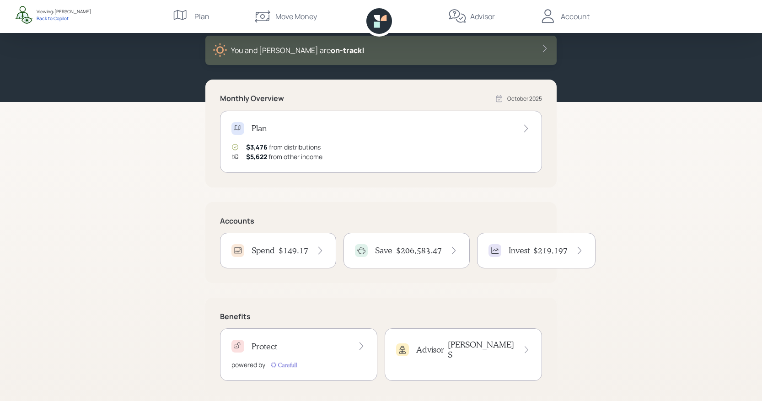
scroll to position [59, 0]
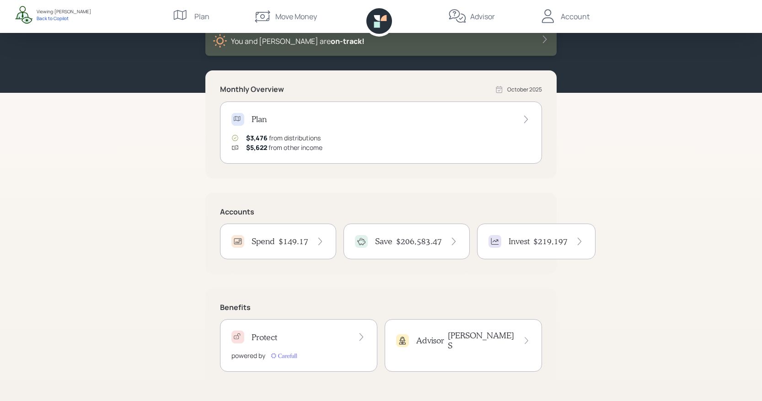
click at [420, 240] on h4 "$206,583.47" at bounding box center [419, 242] width 46 height 10
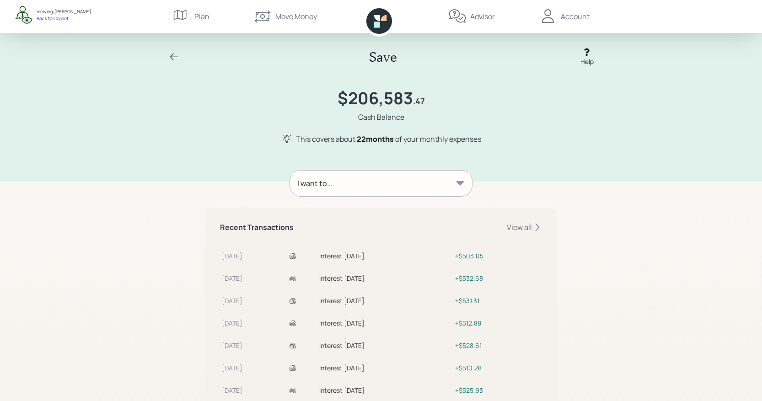
click at [434, 82] on div "Save Help $206,583 .47 Cash Balance This covers about 22 month s of your monthl…" at bounding box center [380, 96] width 439 height 97
drag, startPoint x: 434, startPoint y: 107, endPoint x: 337, endPoint y: 102, distance: 97.5
click at [337, 102] on div "$206,583 .47 Cash Balance" at bounding box center [380, 105] width 439 height 34
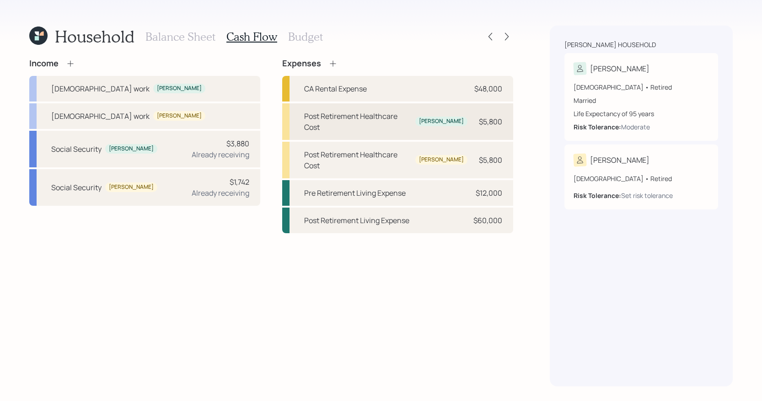
click at [500, 122] on div "Post Retirement Healthcare Cost Ghada $5,800" at bounding box center [397, 121] width 231 height 37
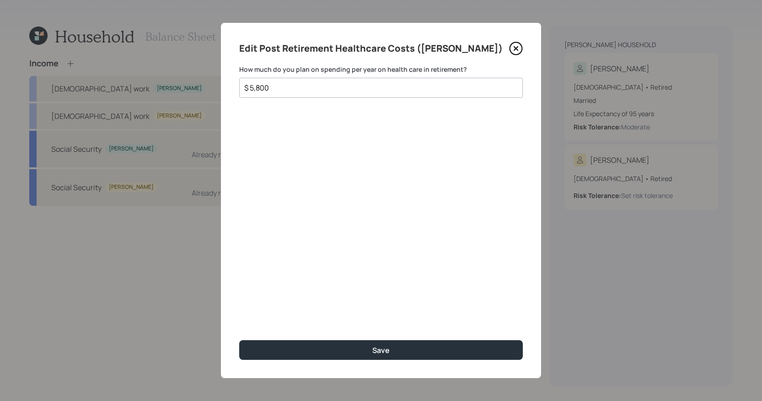
drag, startPoint x: 278, startPoint y: 91, endPoint x: 182, endPoint y: 74, distance: 97.3
click at [182, 74] on div "Edit Post Retirement Healthcare Costs (Ghada) How much do you plan on spending …" at bounding box center [381, 200] width 762 height 401
type input "$ 6,000"
click at [239, 340] on button "Save" at bounding box center [381, 350] width 284 height 20
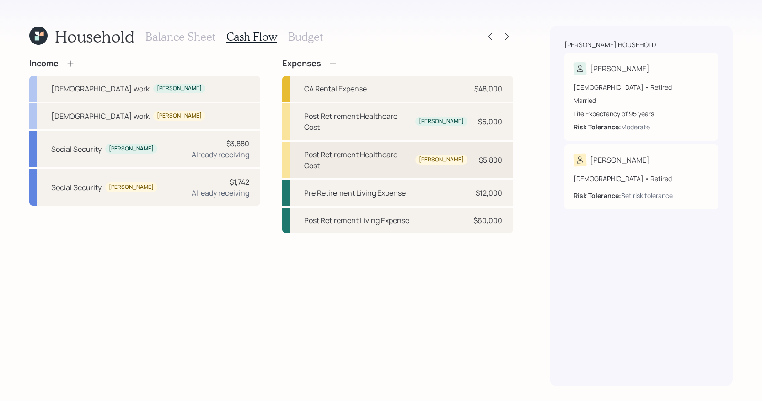
click at [407, 149] on div "Post Retirement Healthcare Cost" at bounding box center [358, 160] width 108 height 22
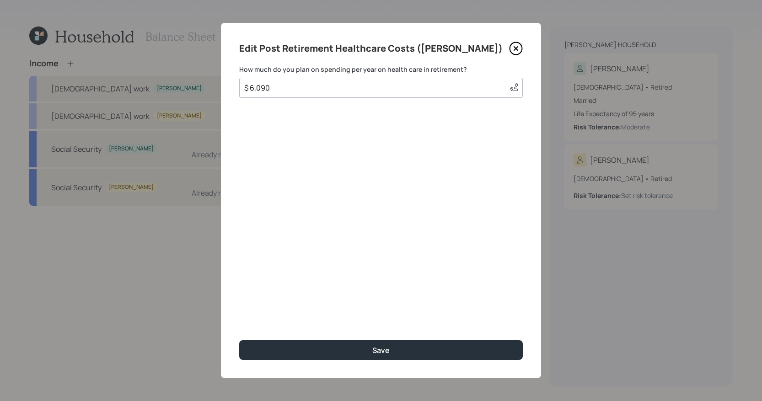
drag, startPoint x: 328, startPoint y: 83, endPoint x: 167, endPoint y: 92, distance: 161.8
click at [167, 92] on div "Edit Post Retirement Healthcare Costs (Elias) How much do you plan on spending …" at bounding box center [381, 200] width 762 height 401
type input "$ 6,000"
click at [239, 340] on button "Save" at bounding box center [381, 350] width 284 height 20
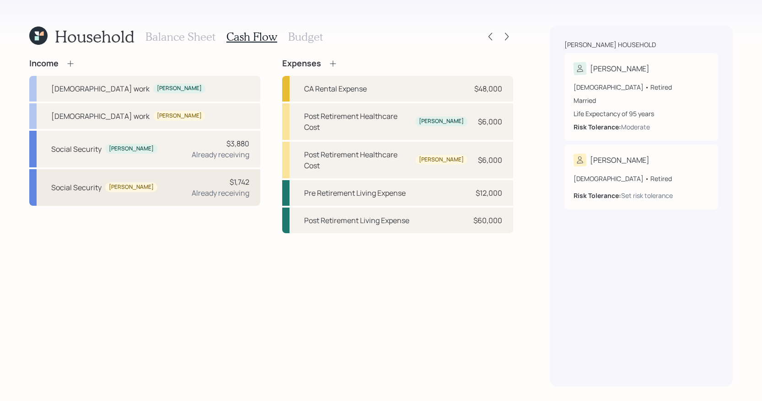
click at [187, 204] on div "Social Security Elias $1,742 Already receiving" at bounding box center [144, 187] width 231 height 37
click at [219, 195] on div "Already receiving" at bounding box center [221, 193] width 58 height 11
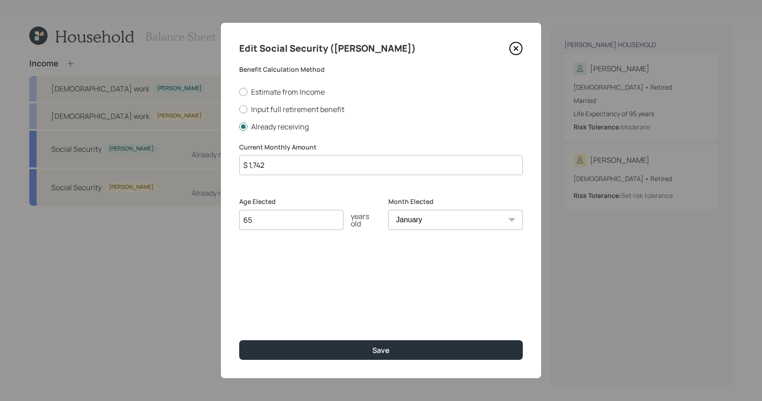
drag, startPoint x: 318, startPoint y: 167, endPoint x: 35, endPoint y: 161, distance: 282.8
click at [35, 161] on div "Edit Social Security (Elias) Benefit Calculation Method Estimate from Income In…" at bounding box center [381, 200] width 762 height 401
type input "$ 1,736"
click at [239, 340] on button "Save" at bounding box center [381, 350] width 284 height 20
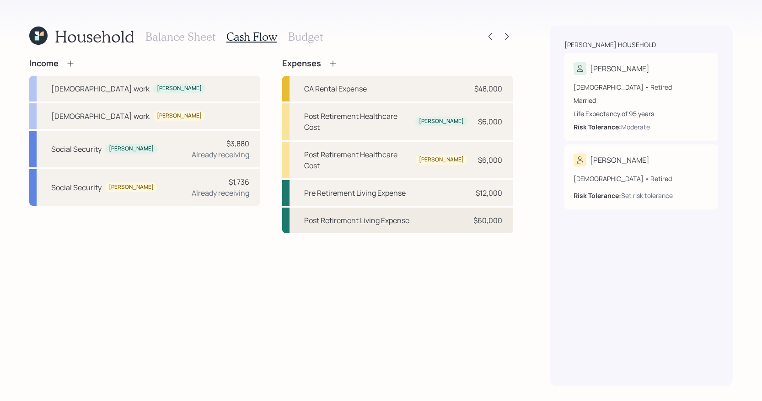
click at [372, 215] on div "Post Retirement Living Expense" at bounding box center [356, 220] width 105 height 11
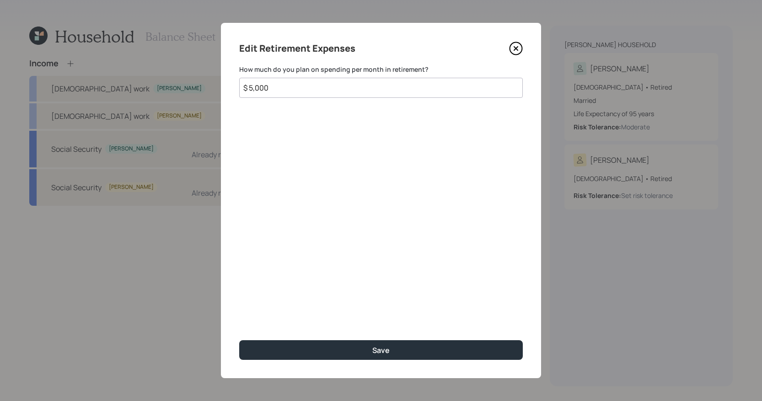
drag, startPoint x: 273, startPoint y: 86, endPoint x: 228, endPoint y: 86, distance: 44.8
click at [228, 86] on div "Edit Retirement Expenses How much do you plan on spending per month in retireme…" at bounding box center [381, 200] width 320 height 355
click at [261, 88] on input "$ 5,000" at bounding box center [381, 88] width 284 height 20
drag, startPoint x: 276, startPoint y: 90, endPoint x: 217, endPoint y: 89, distance: 59.5
click at [217, 89] on div "Edit Retirement Expenses How much do you plan on spending per month in retireme…" at bounding box center [381, 200] width 762 height 401
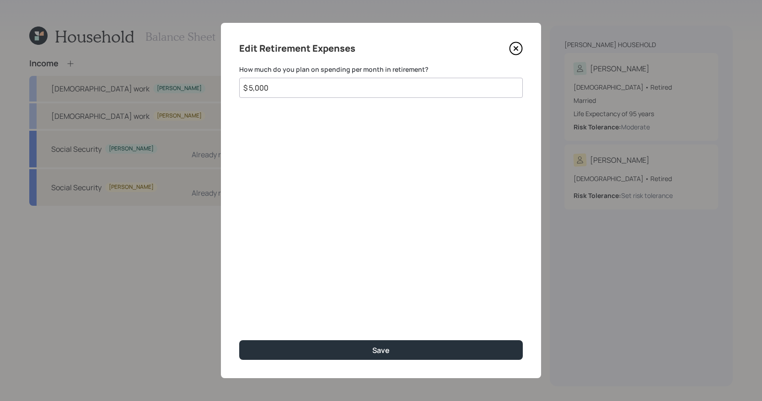
click at [516, 51] on icon at bounding box center [516, 49] width 14 height 14
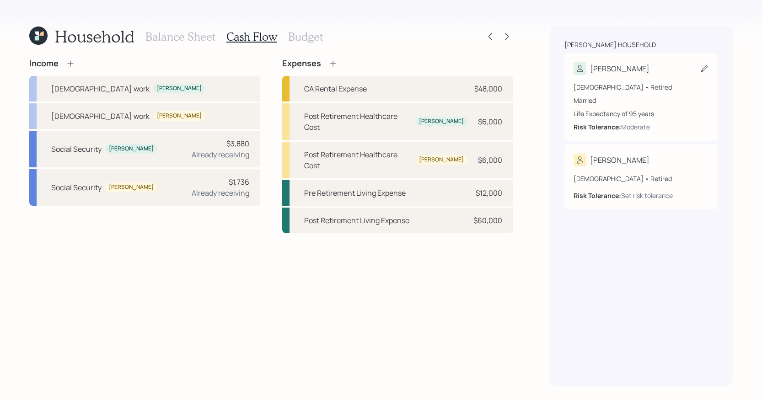
click at [652, 90] on div "[DEMOGRAPHIC_DATA] • Retired" at bounding box center [641, 87] width 135 height 10
select select "5"
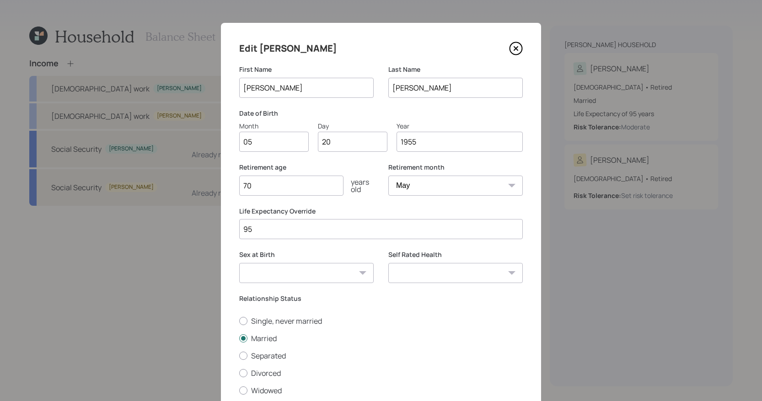
click at [518, 48] on icon at bounding box center [516, 49] width 14 height 14
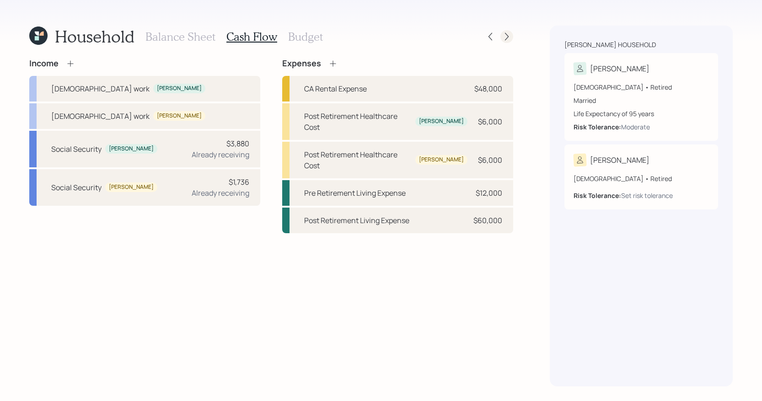
click at [503, 32] on icon at bounding box center [506, 36] width 9 height 9
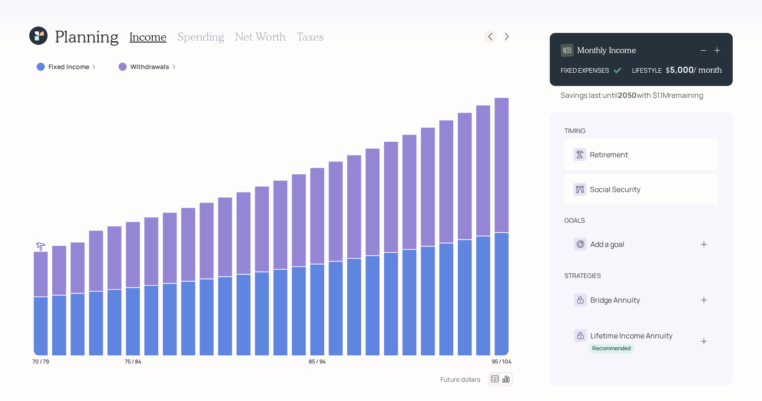
click at [489, 38] on icon at bounding box center [490, 36] width 9 height 9
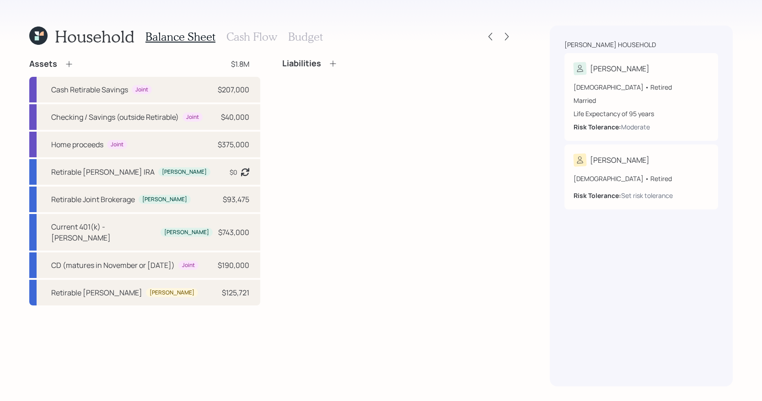
click at [262, 26] on div "Balance Sheet Cash Flow Budget" at bounding box center [234, 37] width 178 height 22
click at [262, 35] on h3 "Cash Flow" at bounding box center [251, 36] width 51 height 13
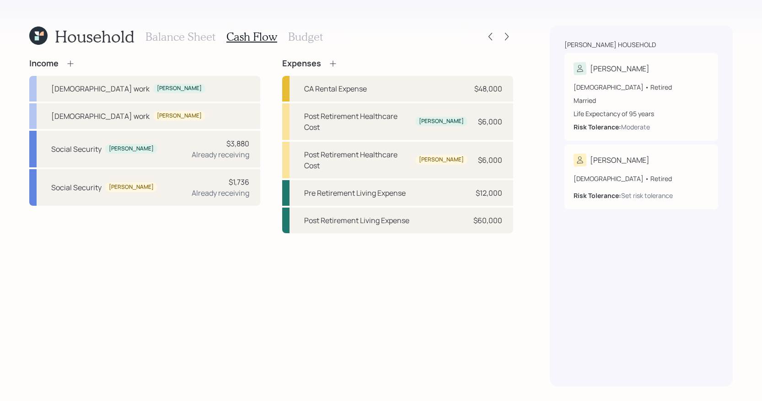
click at [292, 39] on h3 "Budget" at bounding box center [305, 36] width 35 height 13
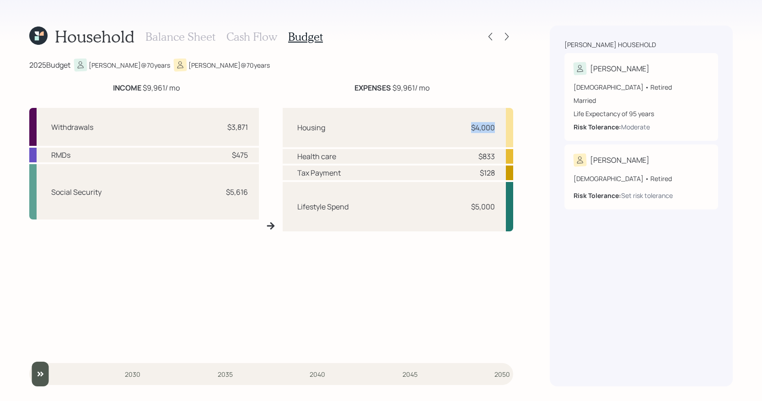
drag, startPoint x: 498, startPoint y: 129, endPoint x: 400, endPoint y: 129, distance: 97.9
click at [400, 129] on div "Housing $4,000" at bounding box center [398, 127] width 231 height 39
drag, startPoint x: 503, startPoint y: 158, endPoint x: 470, endPoint y: 158, distance: 33.4
click at [470, 158] on div "Health care $833" at bounding box center [398, 156] width 231 height 15
drag, startPoint x: 499, startPoint y: 211, endPoint x: 458, endPoint y: 211, distance: 40.7
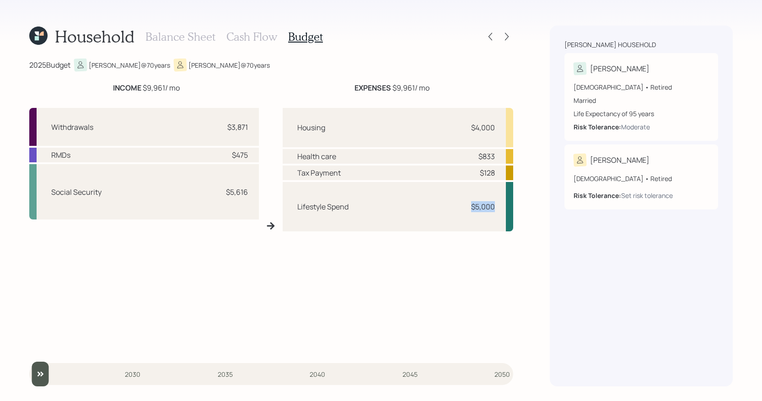
click at [458, 211] on div "Lifestyle Spend $5,000" at bounding box center [398, 206] width 231 height 49
drag, startPoint x: 250, startPoint y: 196, endPoint x: 204, endPoint y: 194, distance: 45.8
click at [204, 194] on div "Social Security $5,616" at bounding box center [144, 191] width 230 height 55
drag, startPoint x: 252, startPoint y: 158, endPoint x: 217, endPoint y: 158, distance: 34.8
click at [217, 158] on div "RMDs $475" at bounding box center [144, 155] width 230 height 15
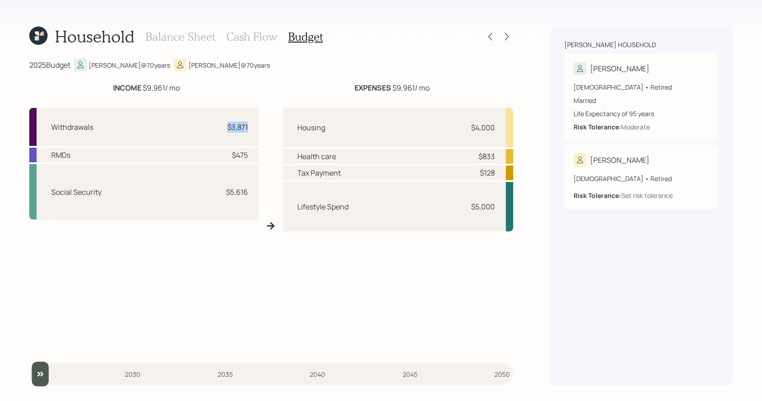
drag, startPoint x: 248, startPoint y: 131, endPoint x: 209, endPoint y: 129, distance: 39.0
click at [209, 129] on div "Withdrawals $3,871" at bounding box center [144, 127] width 230 height 38
click at [509, 36] on icon at bounding box center [506, 36] width 9 height 9
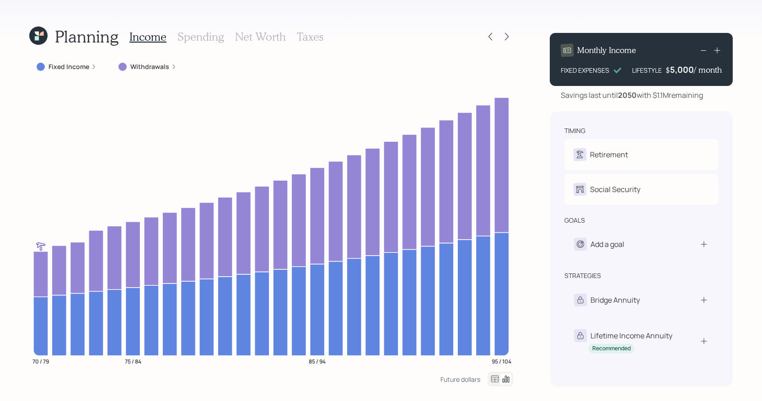
click at [245, 32] on h3 "Net Worth" at bounding box center [260, 36] width 51 height 13
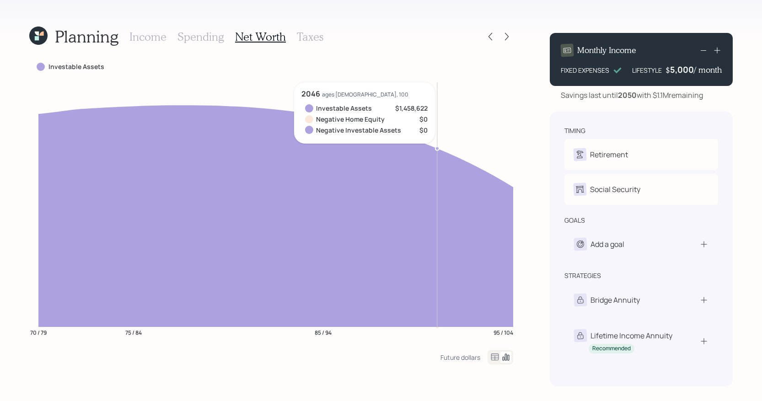
click at [444, 197] on icon at bounding box center [275, 216] width 475 height 222
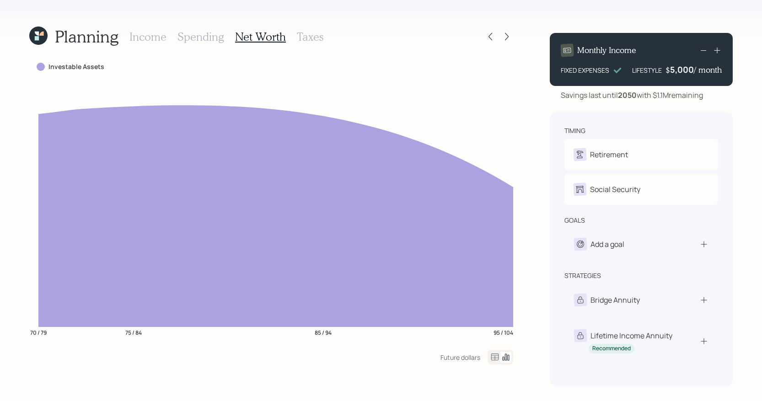
click at [159, 41] on h3 "Income" at bounding box center [147, 36] width 37 height 13
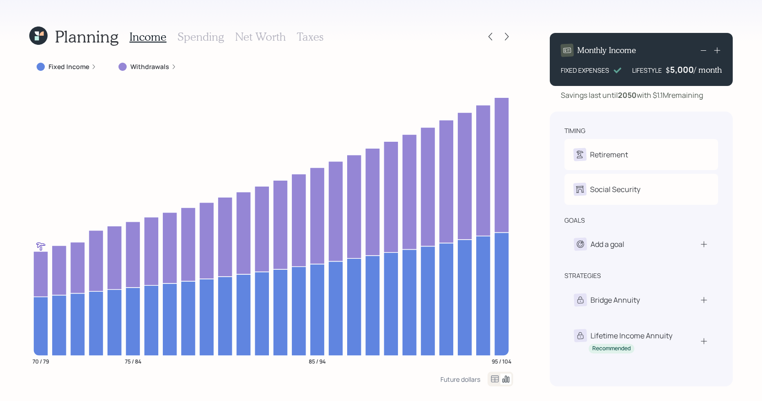
click at [71, 70] on label "Fixed Income" at bounding box center [68, 66] width 41 height 9
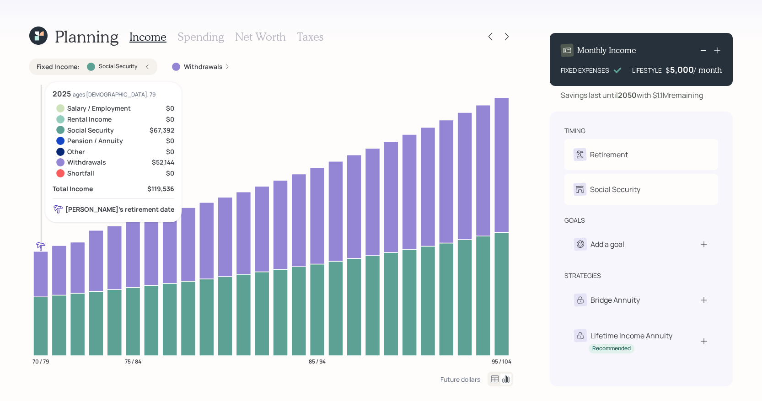
drag, startPoint x: 27, startPoint y: 313, endPoint x: 38, endPoint y: 324, distance: 15.2
click at [38, 324] on icon at bounding box center [40, 326] width 15 height 59
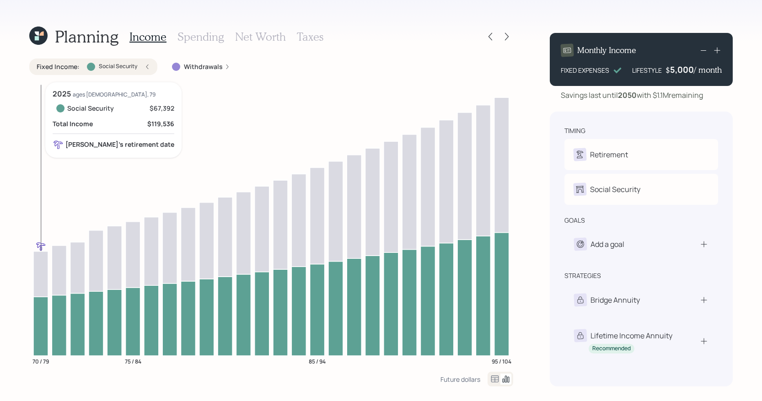
click at [38, 324] on icon at bounding box center [40, 326] width 15 height 59
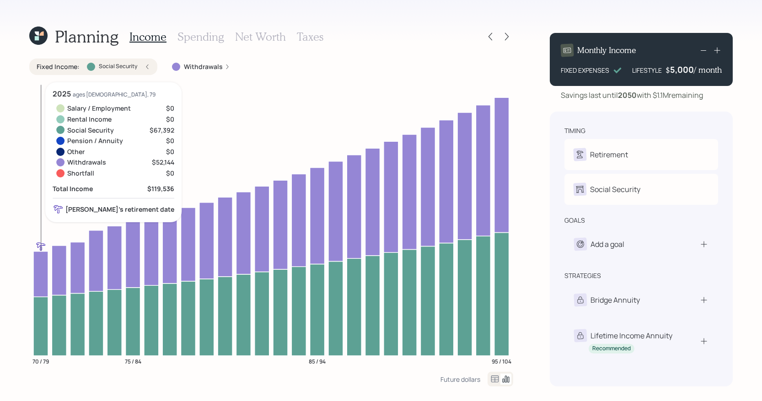
click at [42, 266] on icon at bounding box center [40, 274] width 15 height 46
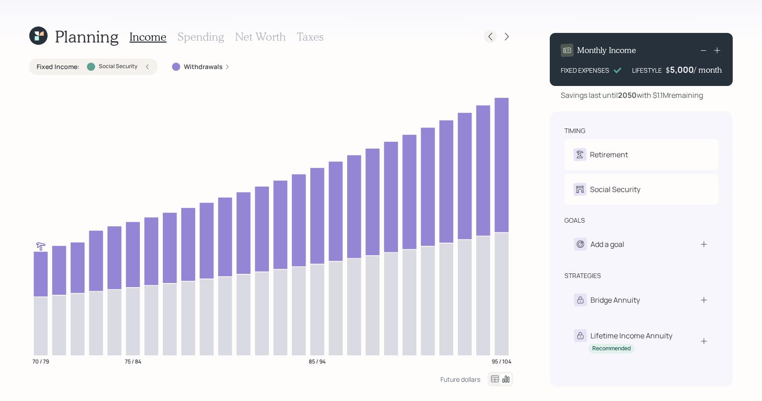
click at [488, 42] on div at bounding box center [490, 36] width 13 height 13
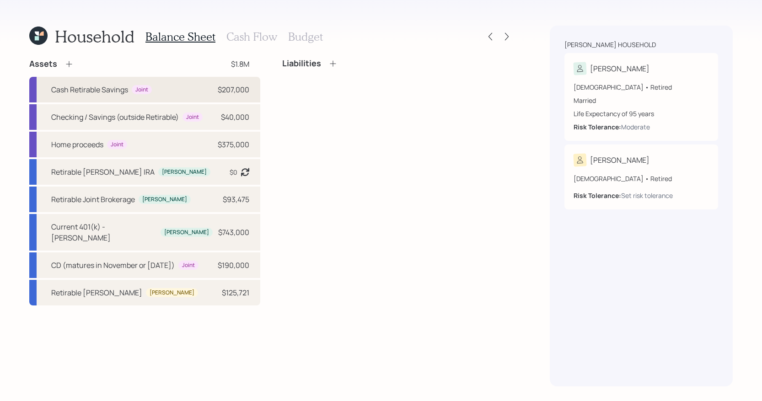
drag, startPoint x: 253, startPoint y: 94, endPoint x: 258, endPoint y: 95, distance: 5.2
click at [258, 95] on div "Cash Retirable Savings Joint $207,000" at bounding box center [144, 90] width 231 height 26
select select "cash"
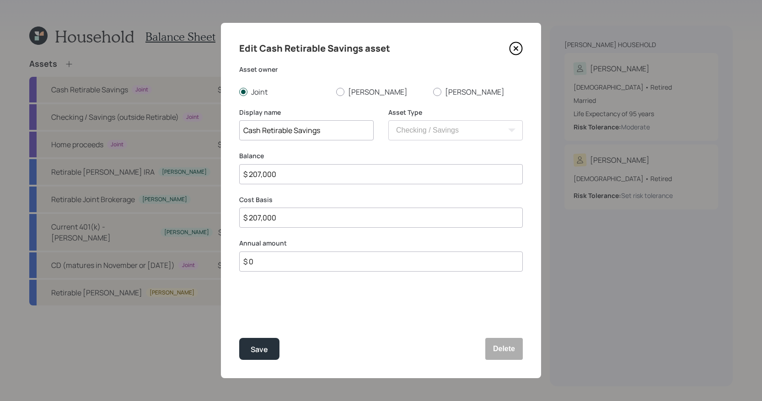
click at [246, 90] on div at bounding box center [243, 92] width 8 height 8
click at [239, 91] on input "Joint" at bounding box center [239, 91] width 0 height 0
click at [513, 46] on icon at bounding box center [516, 49] width 14 height 14
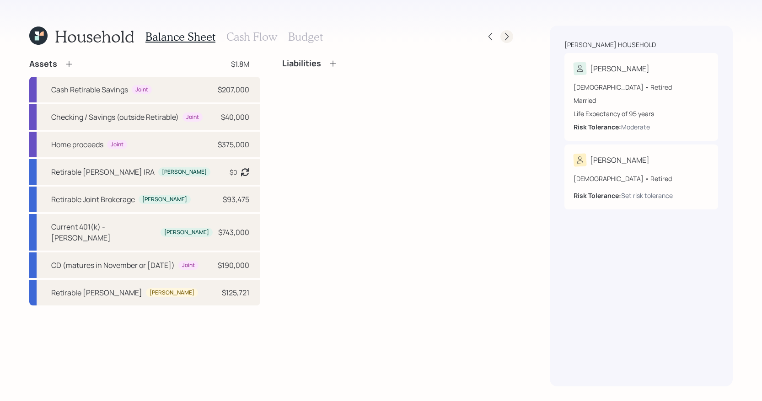
click at [510, 38] on icon at bounding box center [506, 36] width 9 height 9
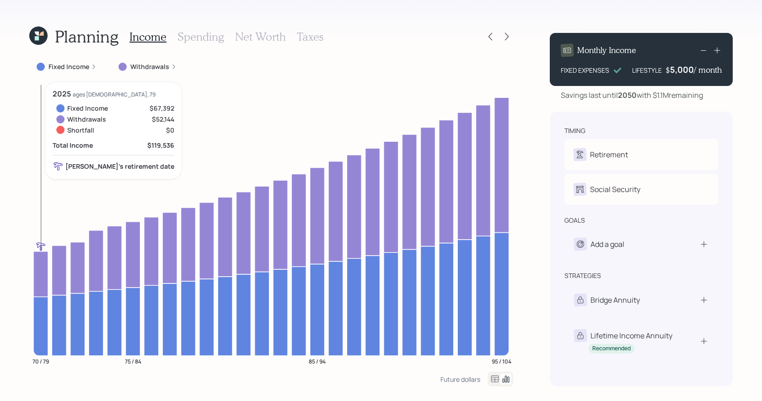
click at [41, 291] on icon at bounding box center [40, 274] width 15 height 46
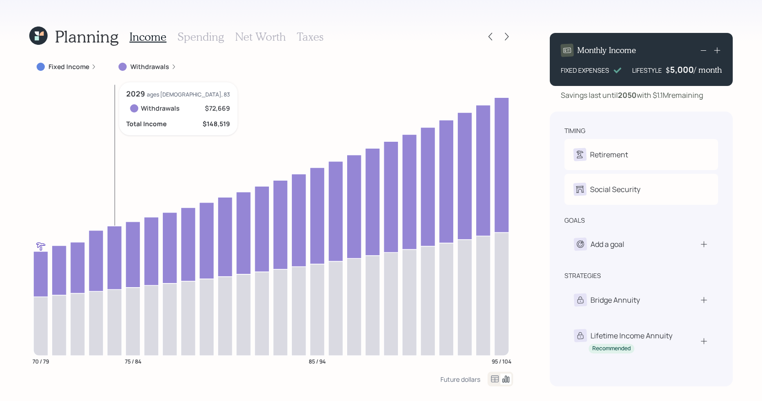
click at [112, 273] on icon at bounding box center [114, 258] width 15 height 64
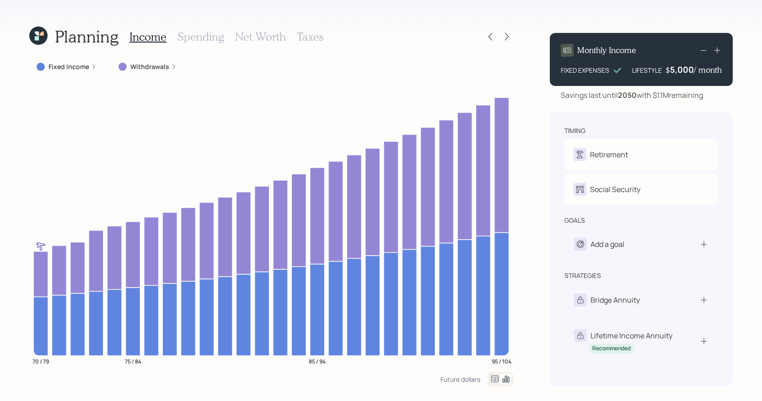
click at [168, 70] on div "Withdrawals" at bounding box center [147, 66] width 58 height 9
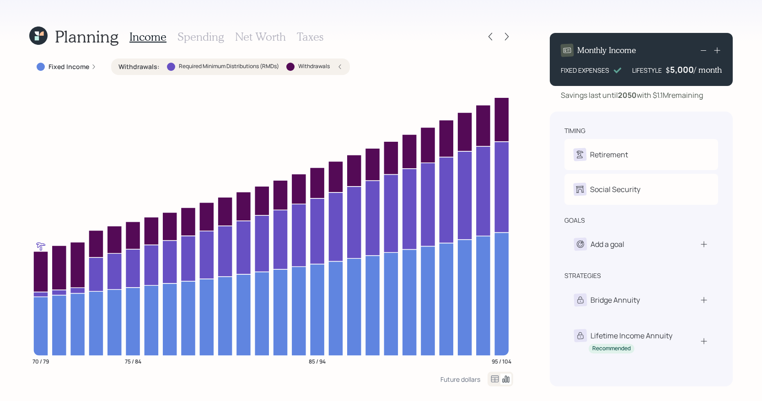
click at [168, 70] on div at bounding box center [171, 67] width 8 height 8
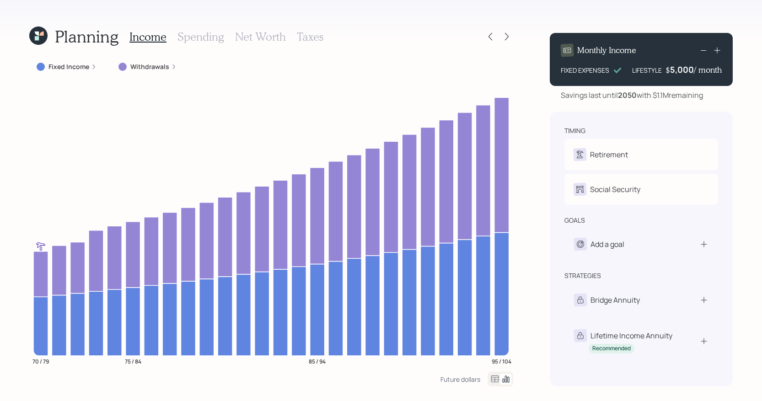
click at [723, 52] on div "Monthly Income FIXED EXPENSES LIFESTYLE $ 5,000 / month" at bounding box center [641, 59] width 183 height 53
click at [721, 52] on icon at bounding box center [717, 50] width 9 height 9
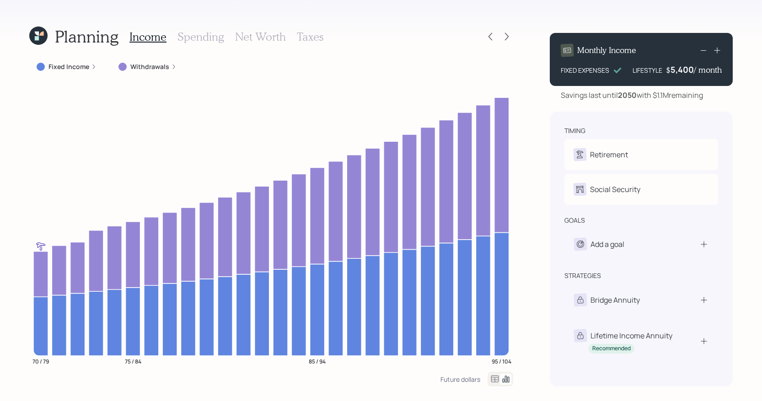
click at [721, 52] on icon at bounding box center [717, 50] width 9 height 9
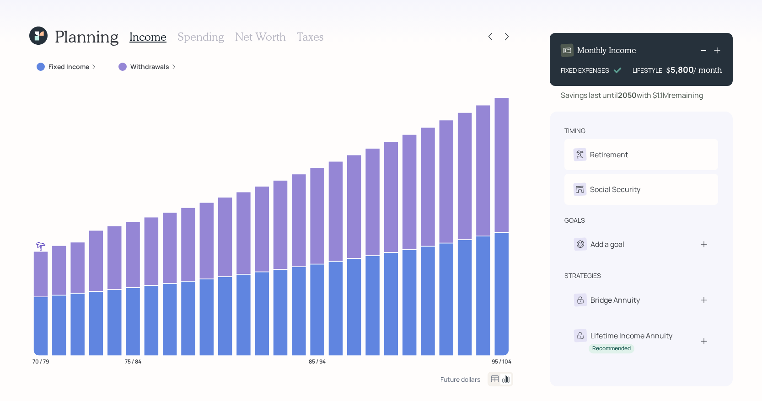
click at [721, 52] on icon at bounding box center [717, 50] width 9 height 9
click at [718, 96] on div "Savings last until 2050 with $1.1M remaining" at bounding box center [641, 95] width 183 height 11
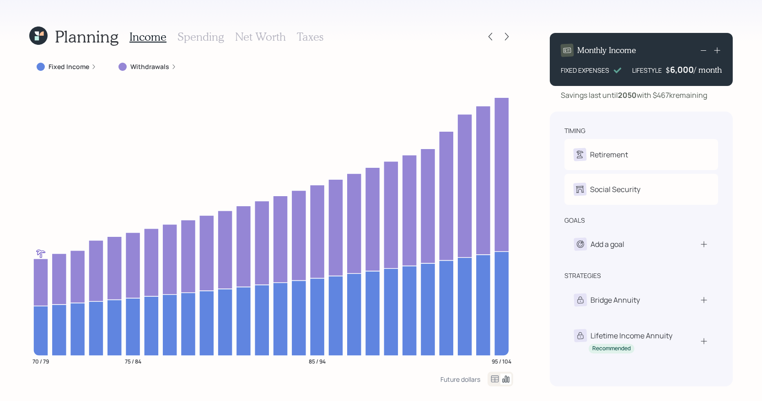
click at [703, 51] on icon at bounding box center [703, 50] width 11 height 11
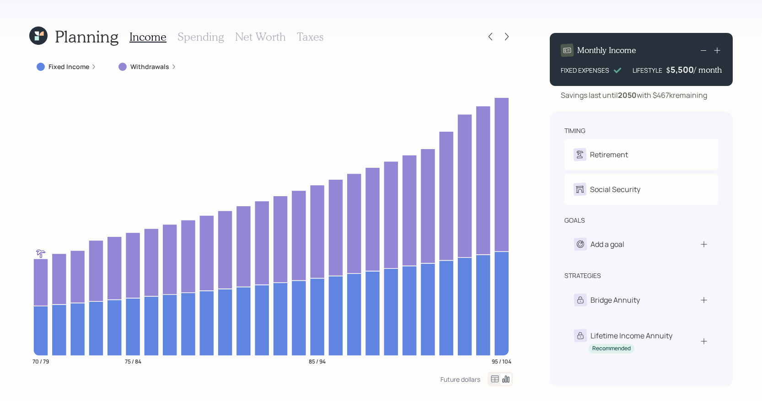
click at [703, 51] on icon at bounding box center [703, 50] width 11 height 11
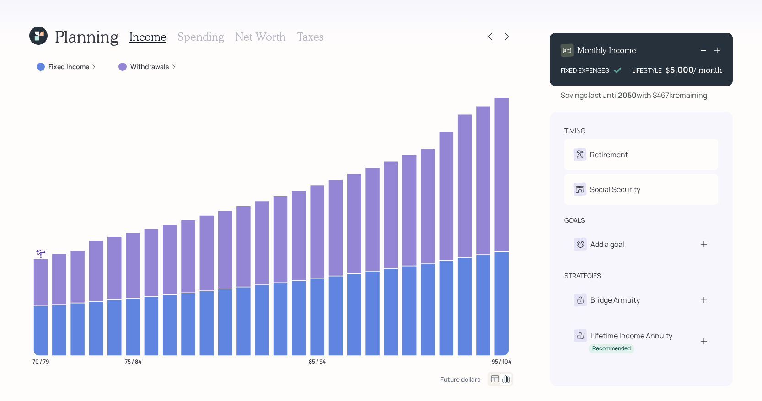
click at [703, 51] on icon at bounding box center [703, 50] width 11 height 11
click at [714, 48] on icon at bounding box center [717, 50] width 9 height 9
click at [726, 93] on div "Savings last until 2050 with $467k remaining" at bounding box center [641, 95] width 183 height 11
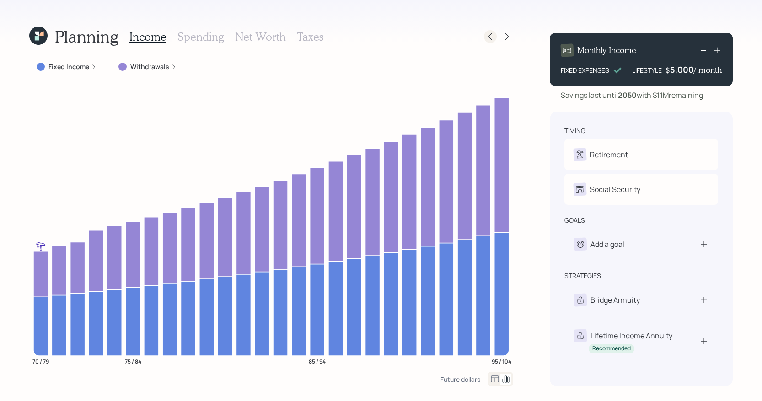
click at [487, 36] on icon at bounding box center [490, 36] width 9 height 9
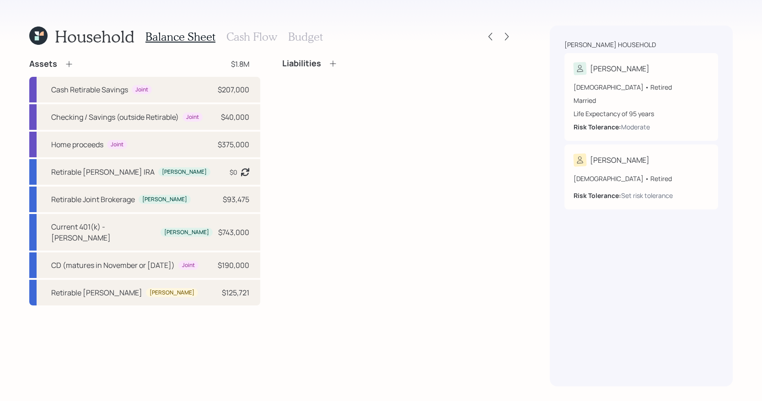
click at [258, 27] on div "Balance Sheet Cash Flow Budget" at bounding box center [234, 37] width 178 height 22
click at [258, 30] on h3 "Cash Flow" at bounding box center [251, 36] width 51 height 13
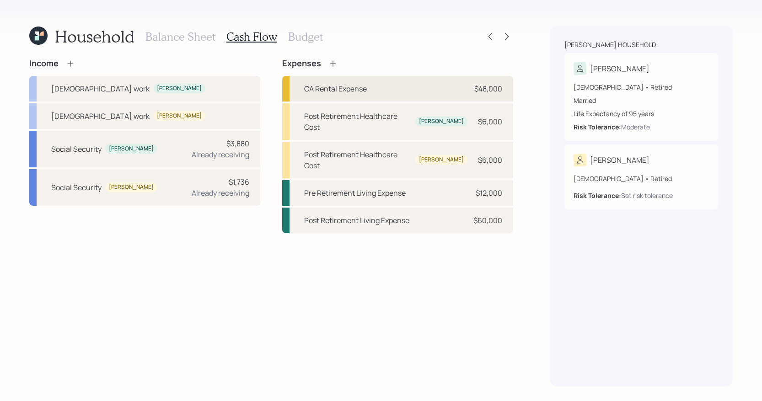
click at [458, 93] on div "CA Rental Expense $48,000" at bounding box center [397, 89] width 231 height 26
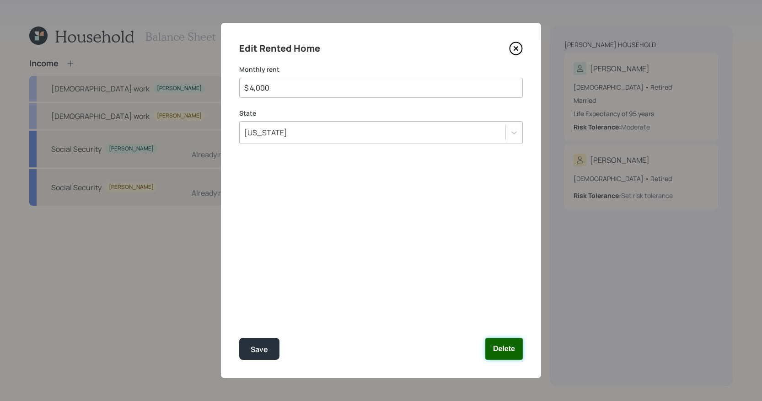
click at [504, 340] on button "Delete" at bounding box center [504, 349] width 38 height 22
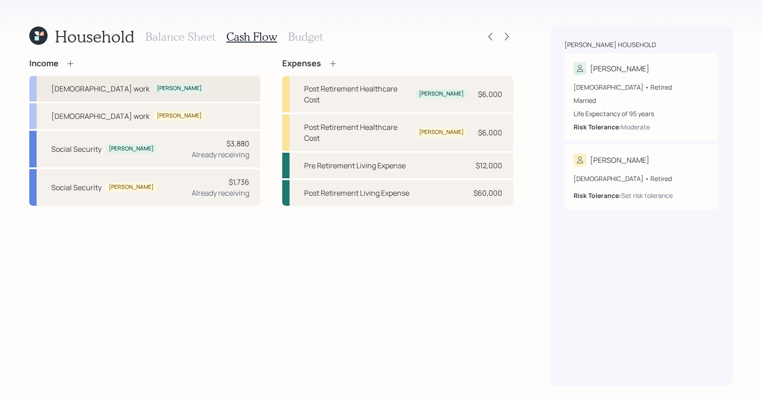
click at [194, 97] on div "Full-time work Ghada" at bounding box center [144, 89] width 231 height 26
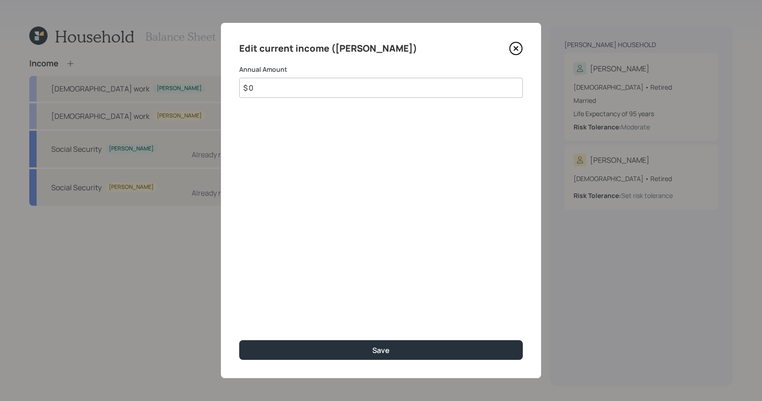
click at [282, 91] on input "$ 0" at bounding box center [381, 88] width 284 height 20
type input "$ 115,000"
click at [239, 340] on button "Save" at bounding box center [381, 350] width 284 height 20
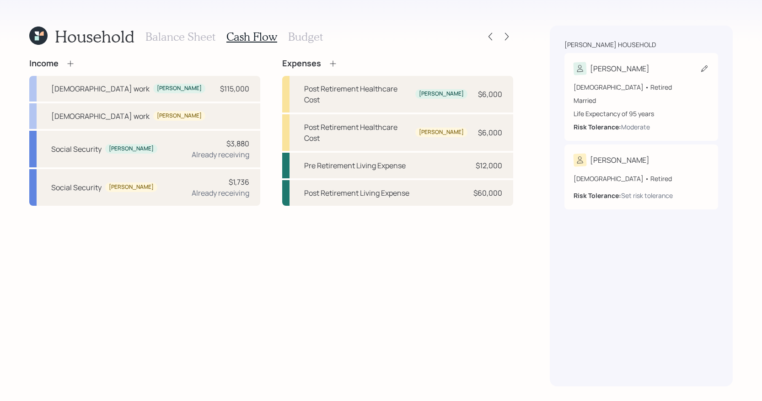
click at [685, 81] on div "70 years old • Retired Married Life Expectancy of 95 years Risk Tolerance: Mode…" at bounding box center [641, 103] width 135 height 57
select select "5"
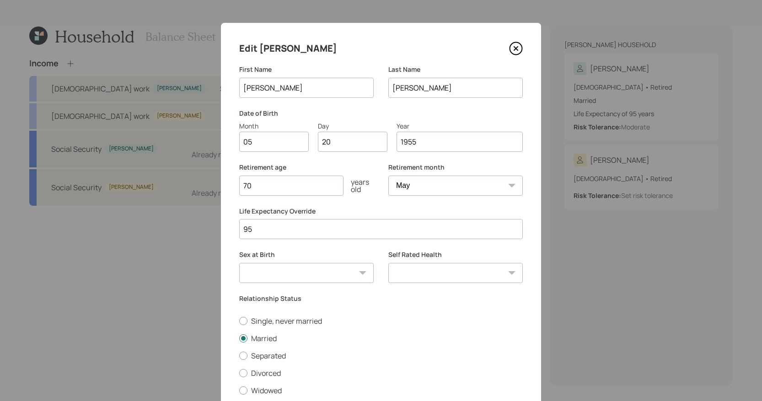
click at [427, 183] on select "January February March April May June July August September October November De…" at bounding box center [455, 186] width 135 height 20
click at [388, 176] on select "January February March April May June July August September October November De…" at bounding box center [455, 186] width 135 height 20
click at [253, 196] on div "Retirement age 70 years old" at bounding box center [306, 185] width 135 height 44
click at [261, 190] on input "70" at bounding box center [291, 186] width 104 height 20
type input "71"
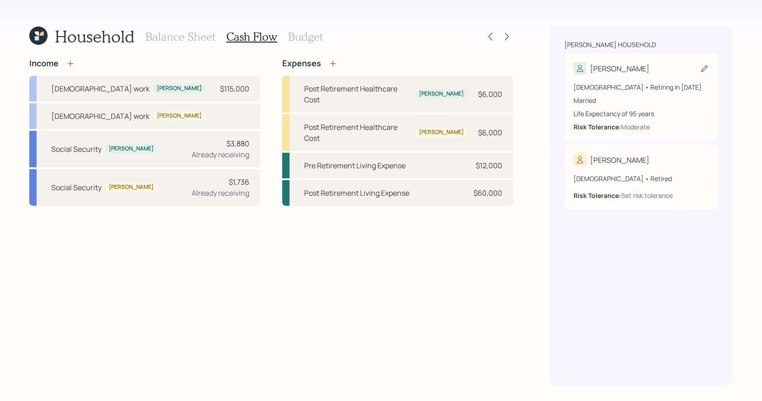
click at [652, 87] on div "70 years old • Retiring in May 2026" at bounding box center [641, 87] width 135 height 10
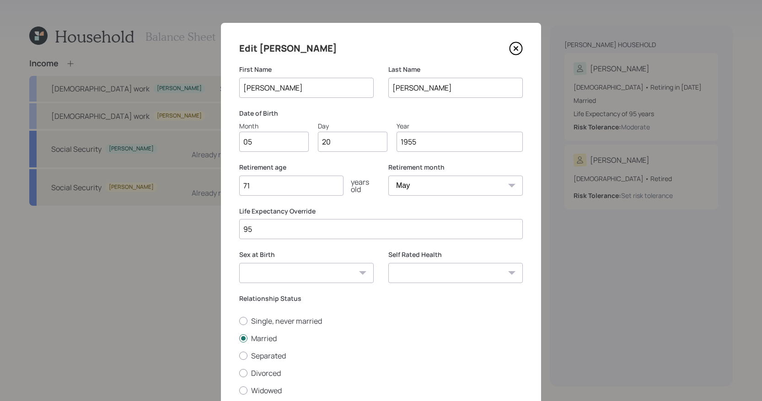
click at [414, 180] on select "January February March April May June July August September October November De…" at bounding box center [455, 186] width 135 height 20
select select "6"
click at [388, 176] on select "January February March April May June July August September October November De…" at bounding box center [455, 186] width 135 height 20
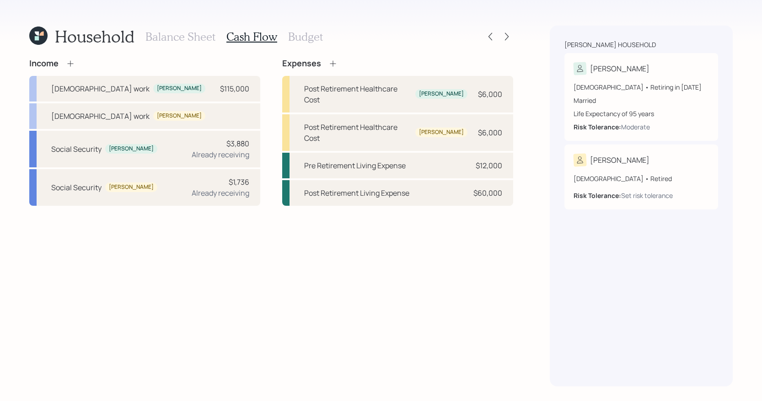
click at [201, 40] on h3 "Balance Sheet" at bounding box center [180, 36] width 70 height 13
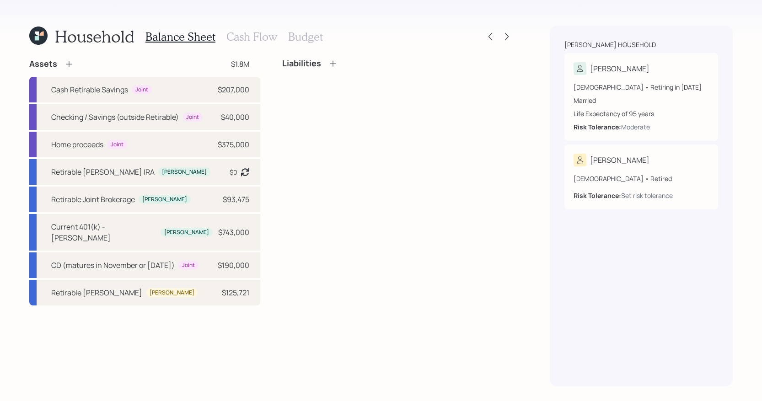
click at [331, 63] on icon at bounding box center [333, 63] width 6 height 6
click at [204, 139] on div "Home proceeds Joint $375,000" at bounding box center [144, 145] width 231 height 26
select select "cash"
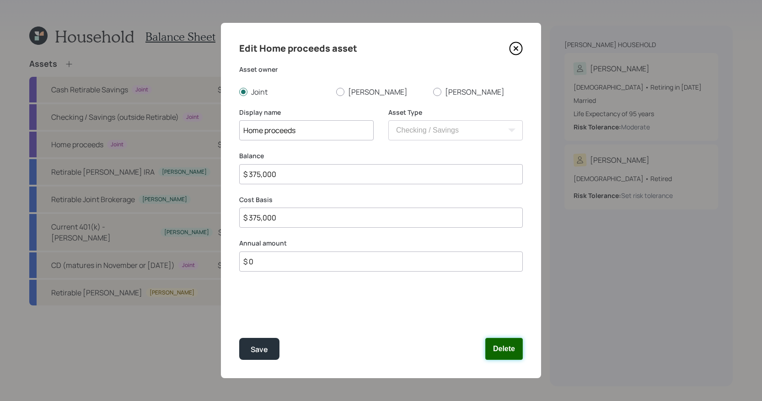
click at [508, 348] on button "Delete" at bounding box center [504, 349] width 38 height 22
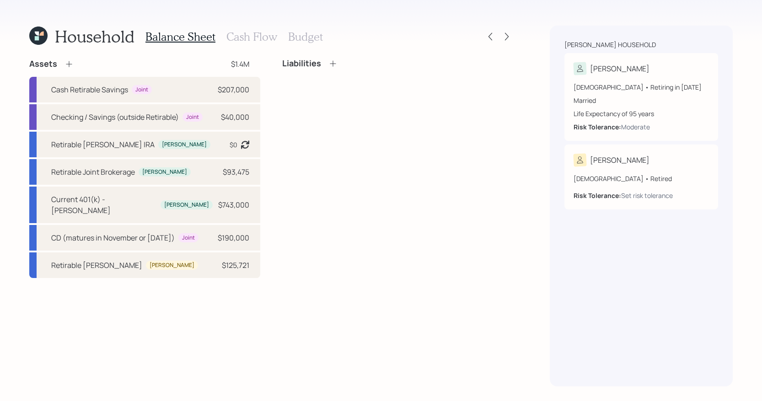
click at [336, 60] on icon at bounding box center [332, 63] width 9 height 9
click at [66, 68] on icon at bounding box center [69, 63] width 9 height 9
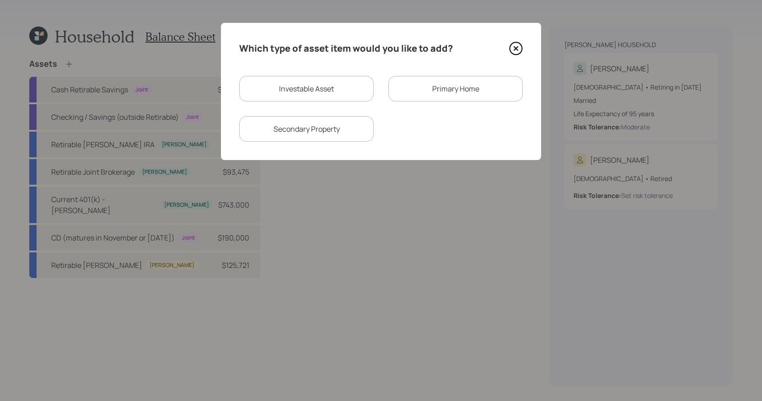
click at [404, 89] on div "Primary Home" at bounding box center [455, 89] width 135 height 26
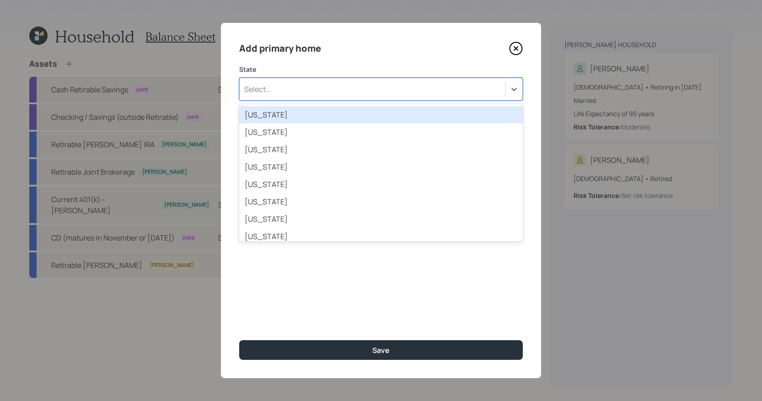
click at [280, 85] on div "Select..." at bounding box center [373, 89] width 266 height 16
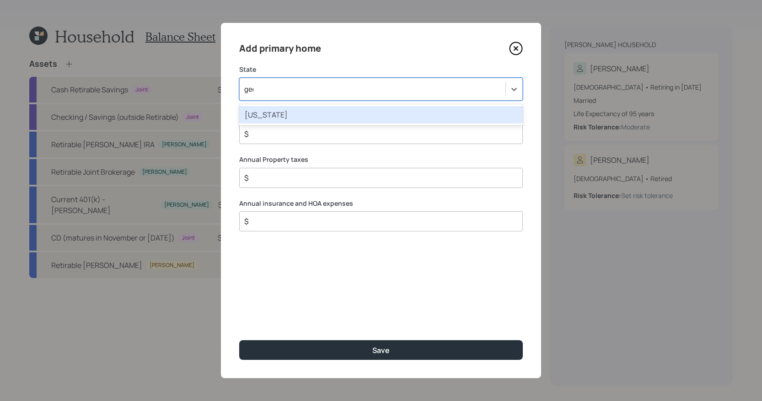
type input "geor"
click at [283, 106] on div "[US_STATE]" at bounding box center [381, 114] width 284 height 21
click at [282, 118] on div "[US_STATE]" at bounding box center [381, 114] width 284 height 17
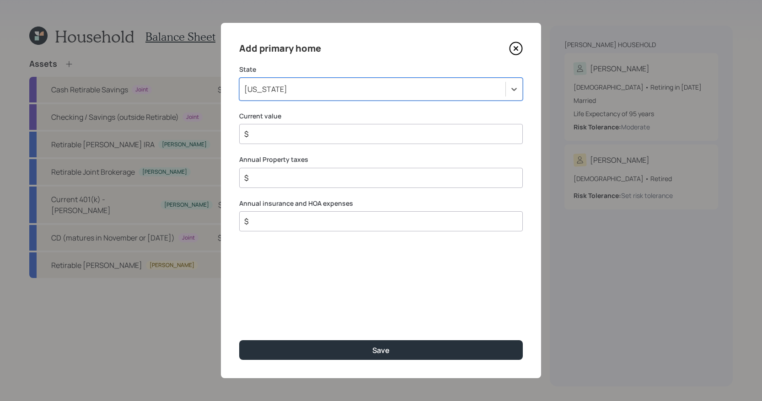
click at [282, 137] on input "$" at bounding box center [377, 134] width 268 height 11
type input "$ 600,000"
click at [317, 185] on div "$" at bounding box center [381, 178] width 284 height 20
click at [319, 183] on input "$" at bounding box center [377, 177] width 268 height 11
type input "$ 8,200"
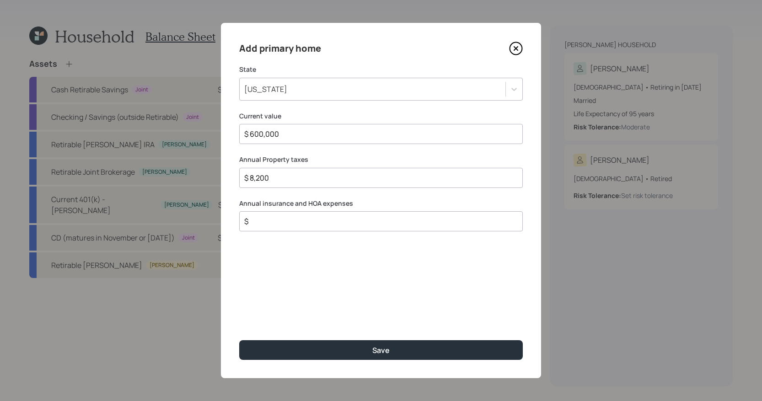
click at [320, 215] on div "$" at bounding box center [381, 221] width 284 height 20
click at [320, 217] on input "$" at bounding box center [377, 221] width 268 height 11
type input "$ 1,200"
click at [239, 340] on button "Save" at bounding box center [381, 350] width 284 height 20
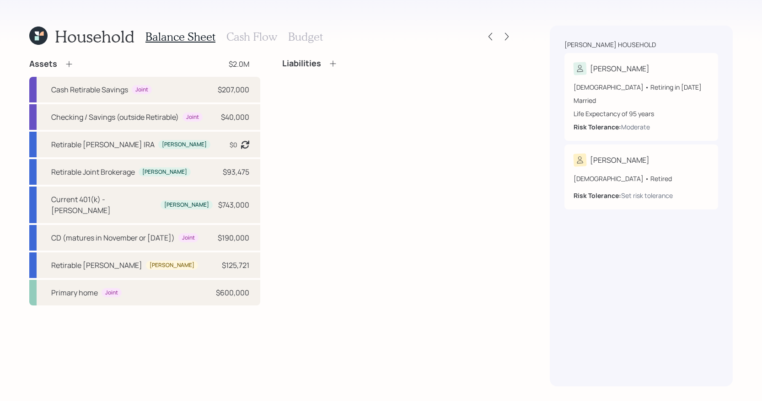
click at [339, 62] on div "Liabilities" at bounding box center [397, 64] width 231 height 10
click at [336, 62] on icon at bounding box center [332, 63] width 9 height 9
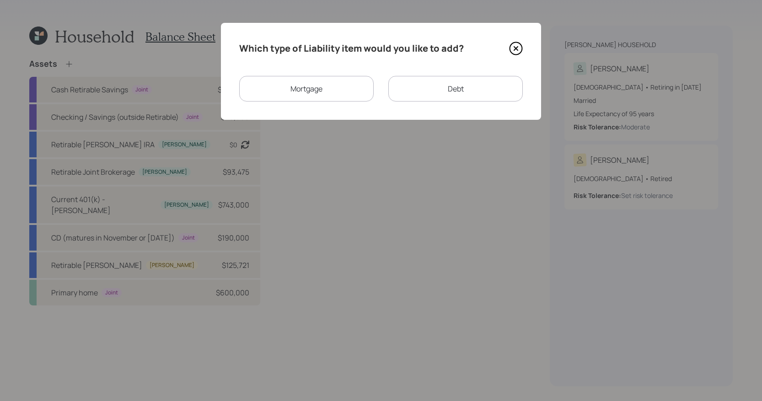
click at [336, 89] on div "Mortgage" at bounding box center [306, 89] width 135 height 26
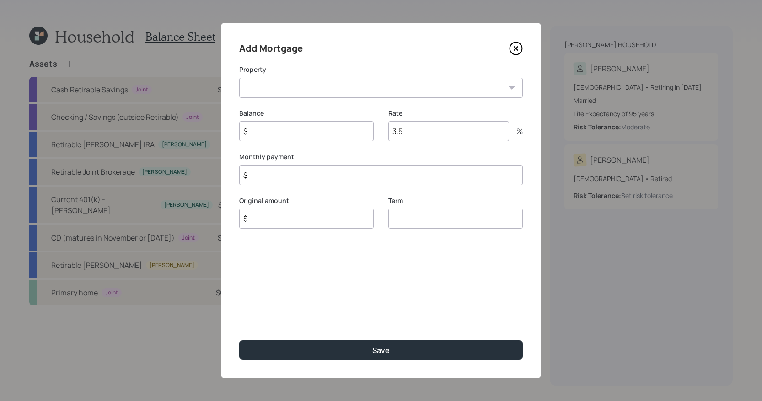
click at [310, 90] on select "GA Primary home" at bounding box center [381, 88] width 284 height 20
select select "63d74fe4-540a-461c-94e1-bb7a78e7463f"
click at [239, 78] on select "GA Primary home" at bounding box center [381, 88] width 284 height 20
click at [272, 131] on input "$" at bounding box center [306, 131] width 135 height 20
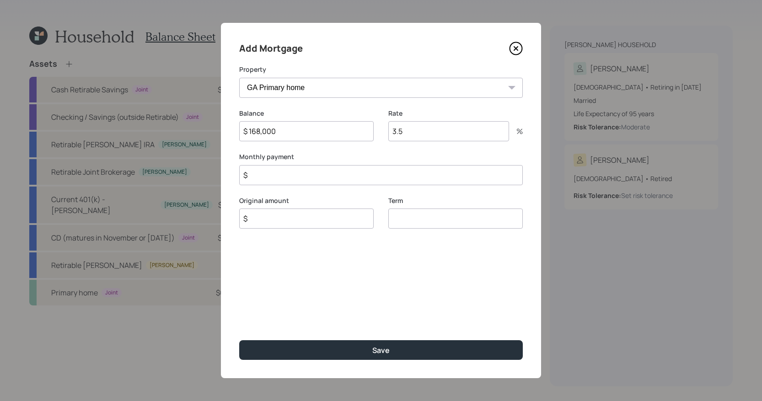
type input "$ 168,000"
type input "4.75"
click at [251, 178] on input "$" at bounding box center [381, 175] width 284 height 20
type input "$ 2,500"
click at [302, 210] on input "$" at bounding box center [306, 219] width 135 height 20
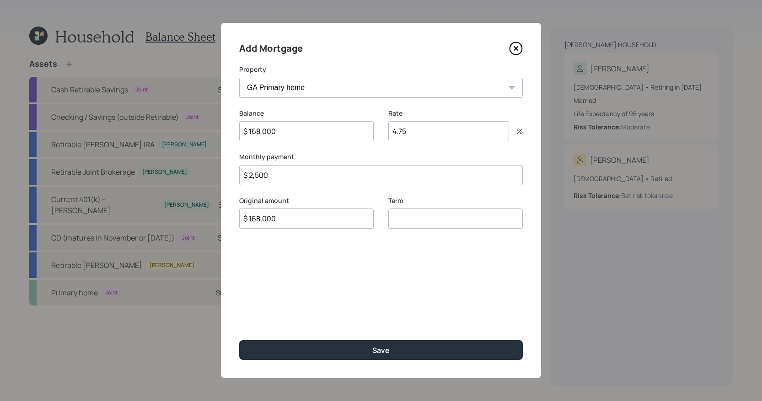
type input "$ 168,000"
type input "30"
click at [239, 340] on button "Save" at bounding box center [381, 350] width 284 height 20
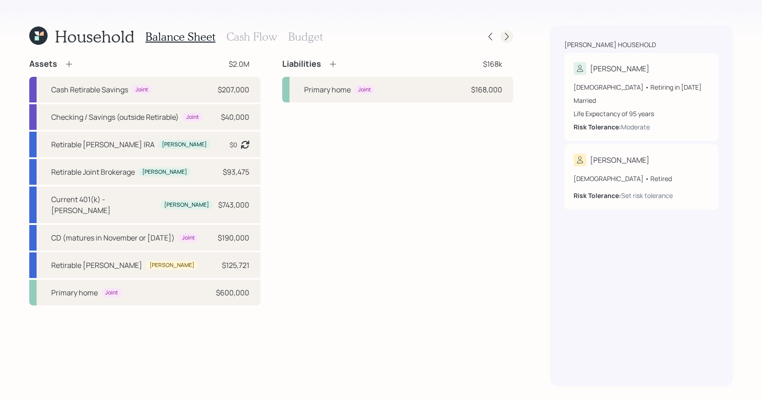
click at [505, 35] on icon at bounding box center [506, 36] width 9 height 9
